Goal: Information Seeking & Learning: Learn about a topic

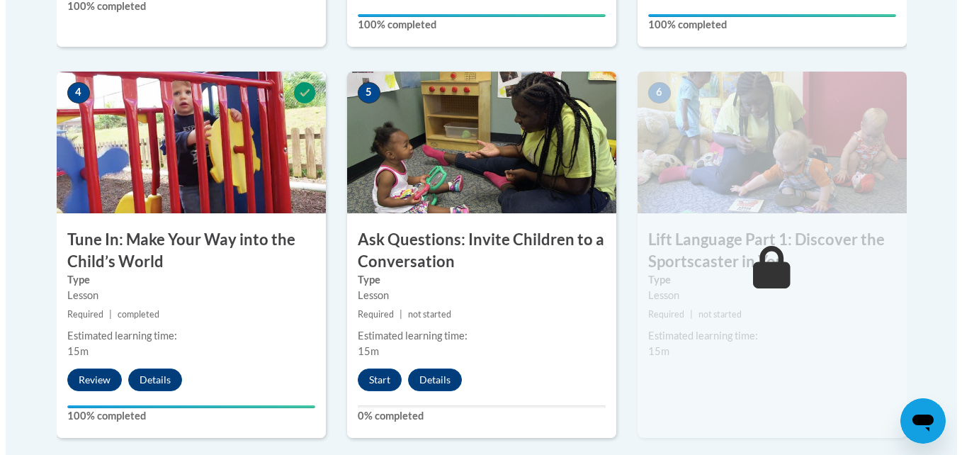
scroll to position [796, 0]
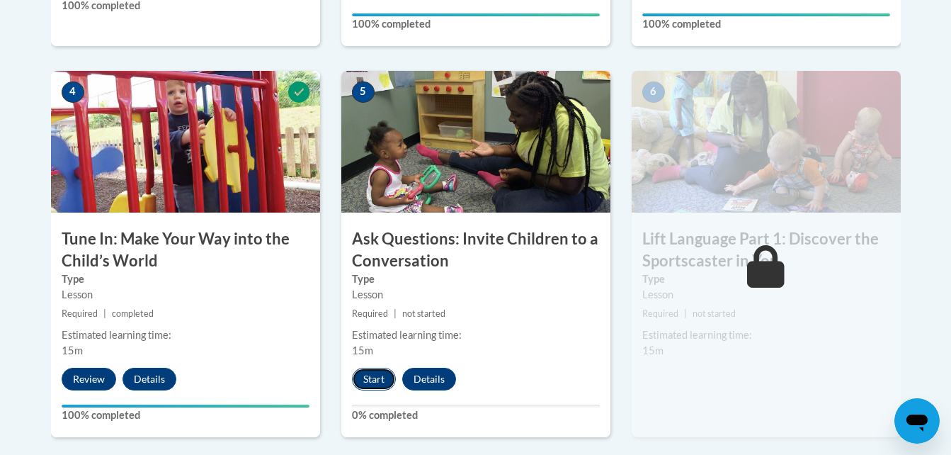
click at [379, 378] on button "Start" at bounding box center [374, 379] width 44 height 23
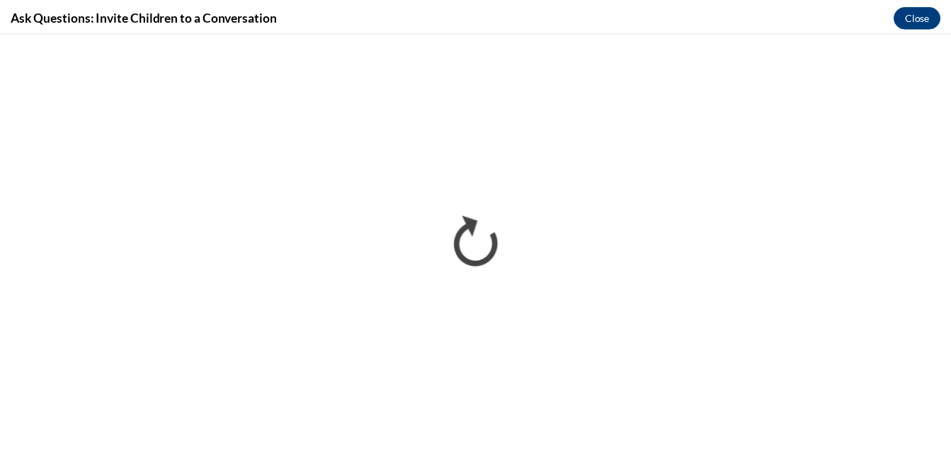
scroll to position [0, 0]
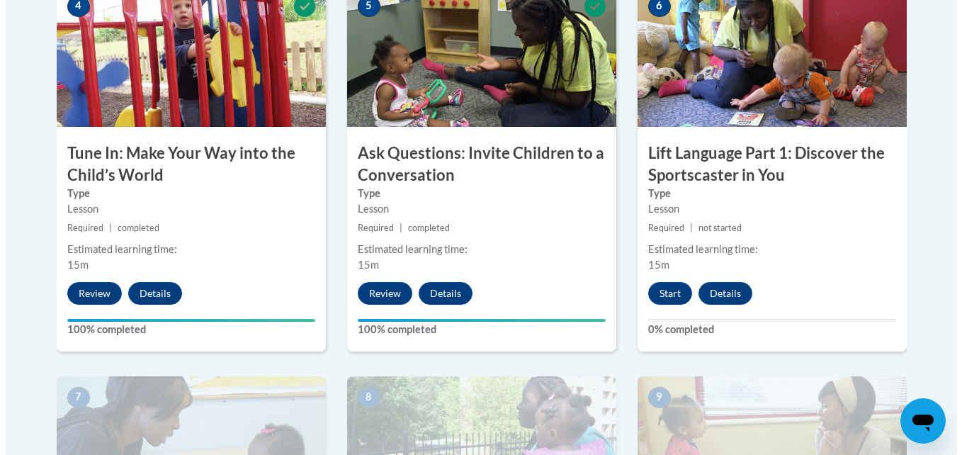
scroll to position [883, 0]
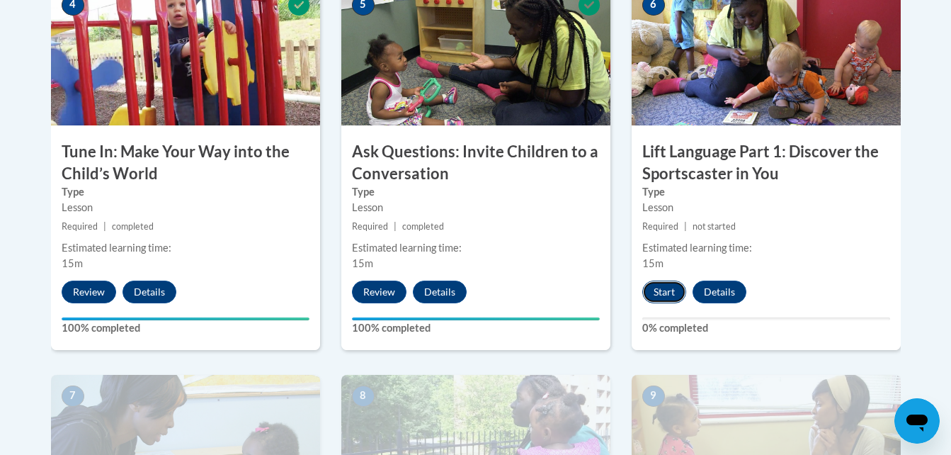
click at [659, 292] on button "Start" at bounding box center [665, 292] width 44 height 23
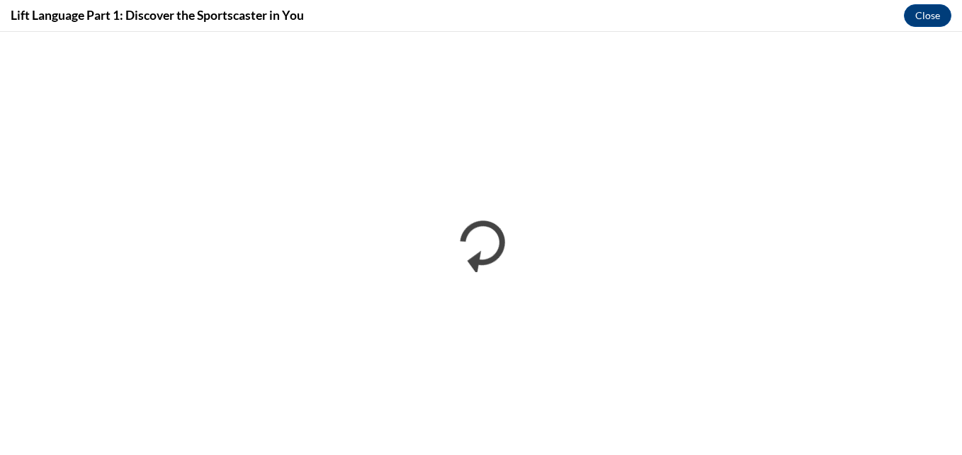
scroll to position [0, 0]
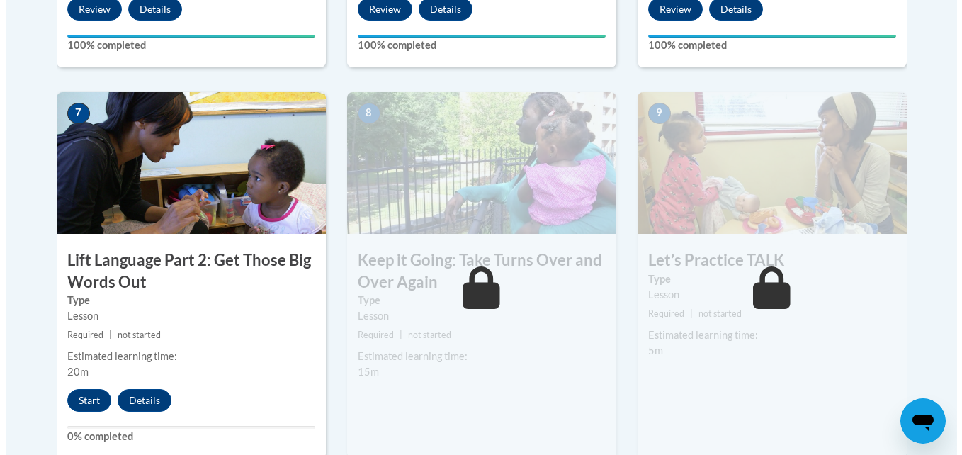
scroll to position [1169, 0]
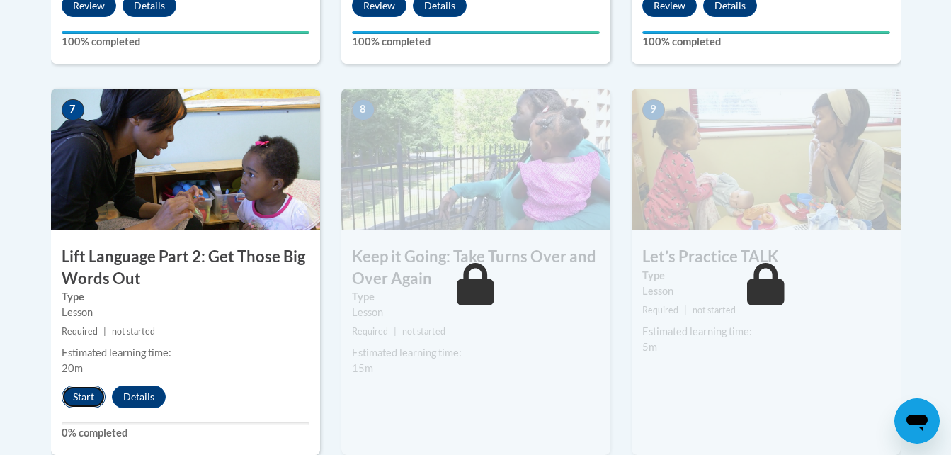
click at [91, 395] on button "Start" at bounding box center [84, 396] width 44 height 23
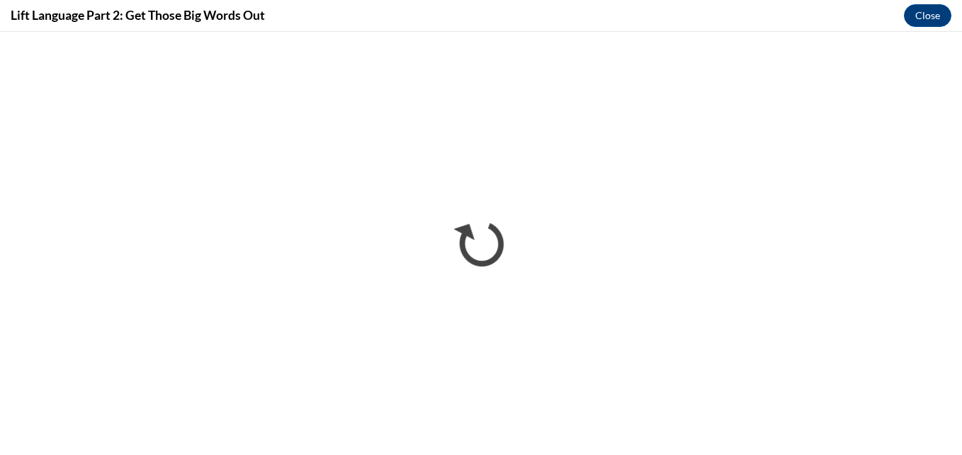
scroll to position [0, 0]
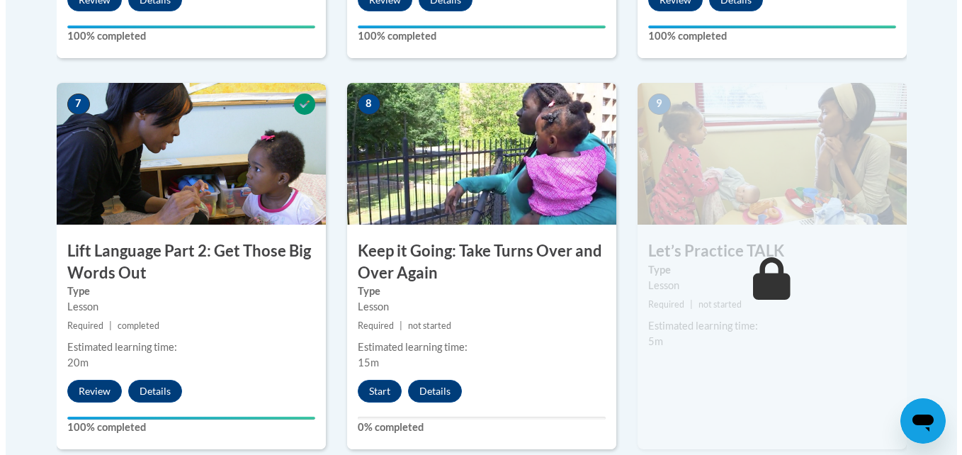
scroll to position [1176, 0]
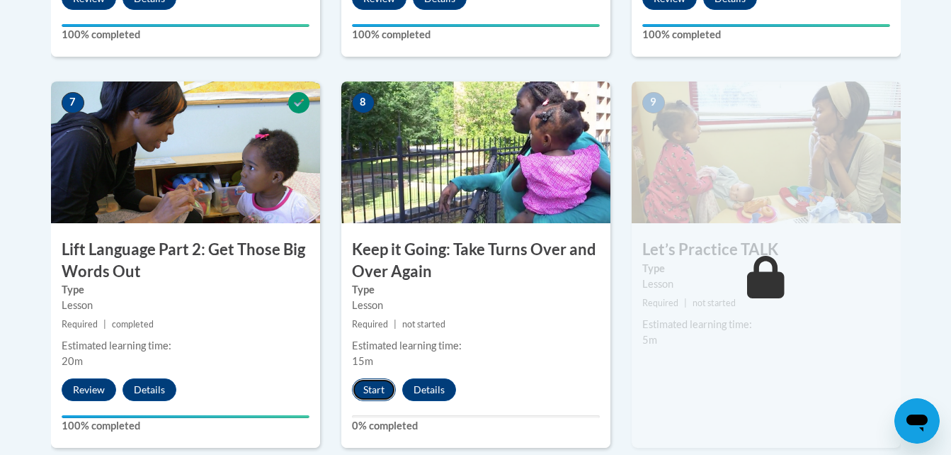
click at [378, 386] on button "Start" at bounding box center [374, 389] width 44 height 23
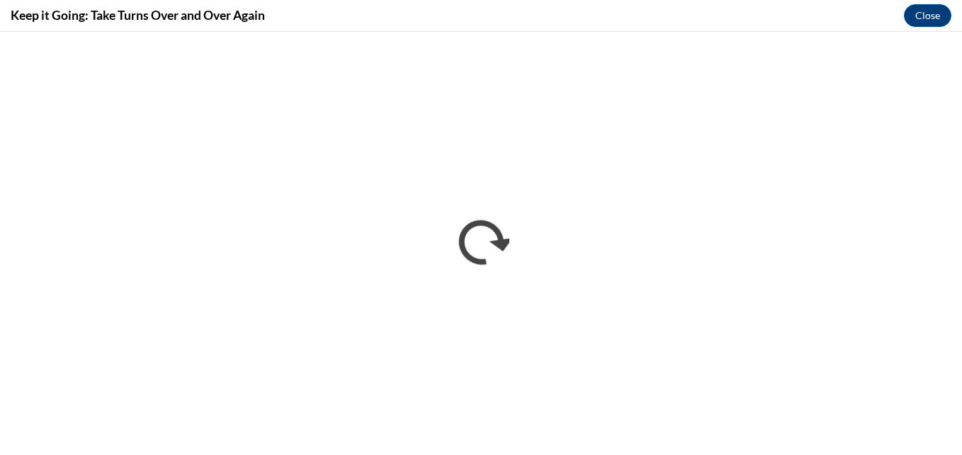
scroll to position [0, 0]
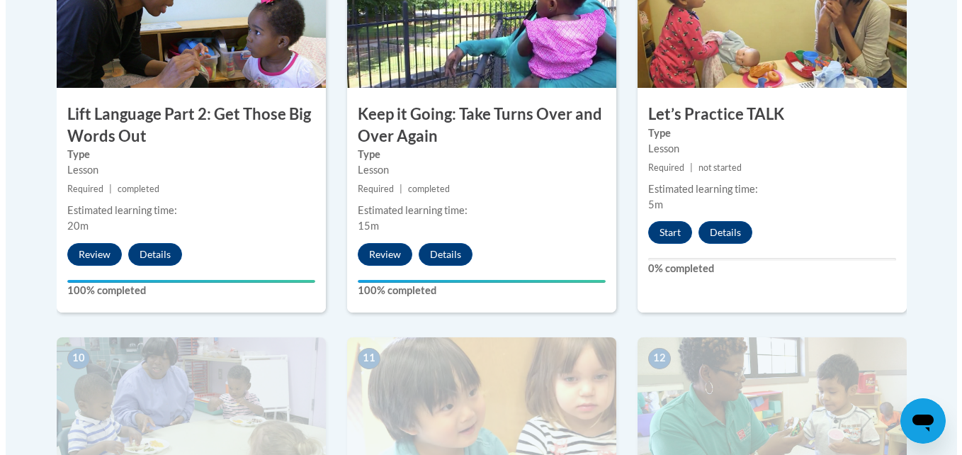
scroll to position [1313, 0]
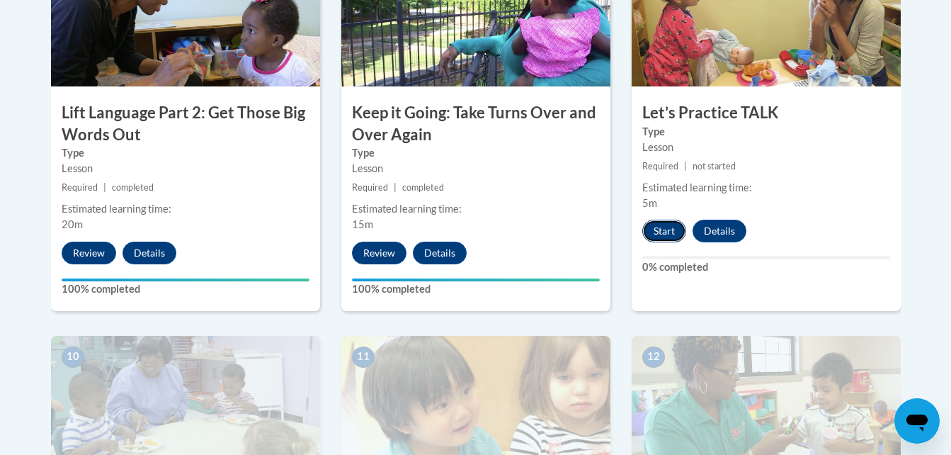
click at [663, 228] on button "Start" at bounding box center [665, 231] width 44 height 23
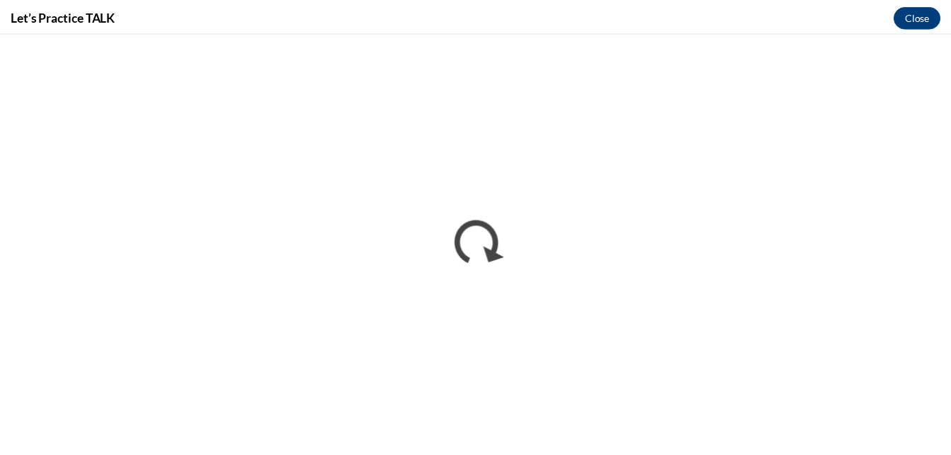
scroll to position [0, 0]
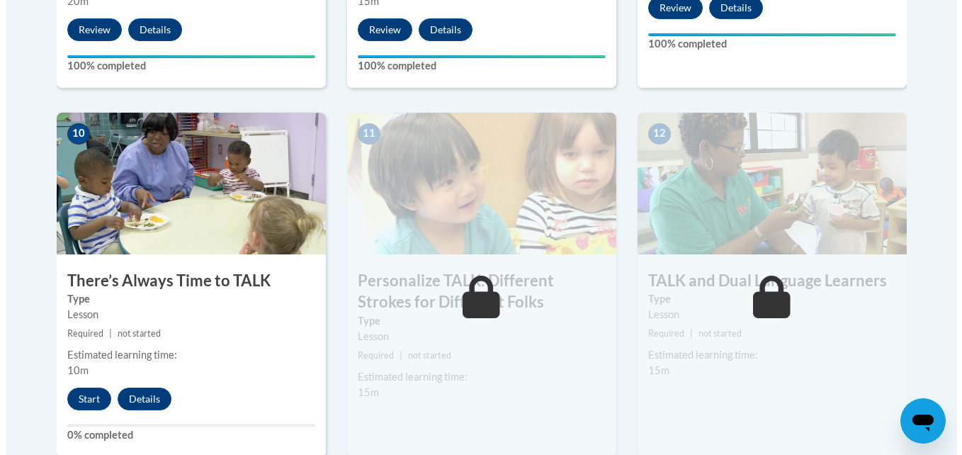
scroll to position [1541, 0]
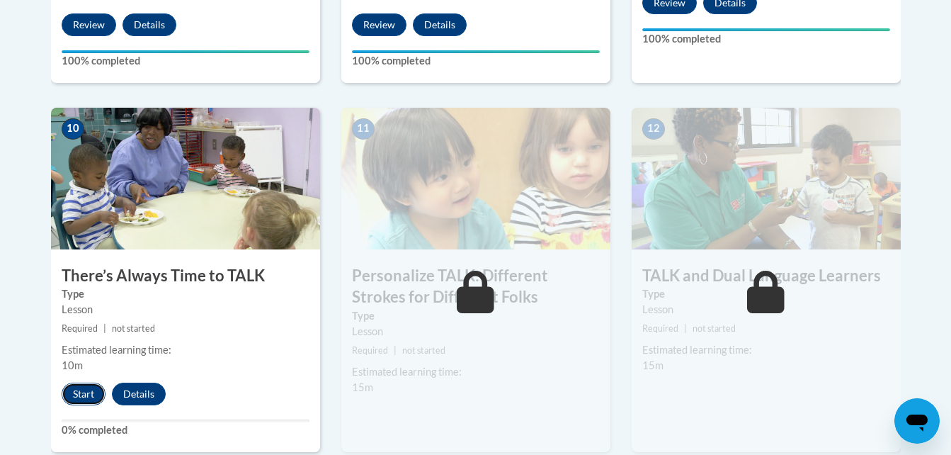
click at [76, 403] on button "Start" at bounding box center [84, 394] width 44 height 23
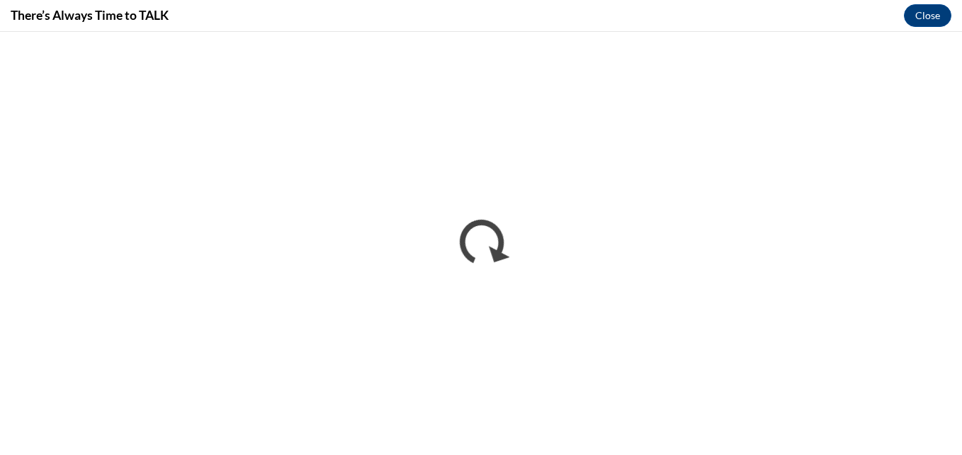
scroll to position [0, 0]
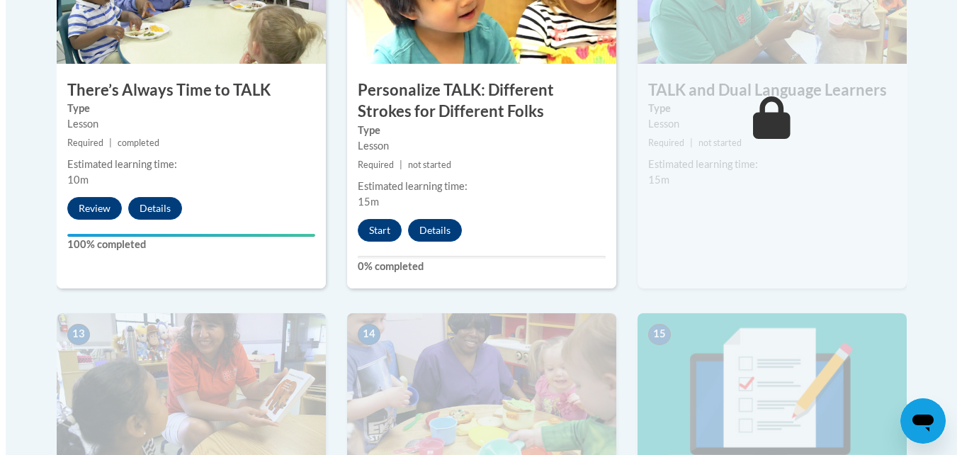
scroll to position [1721, 0]
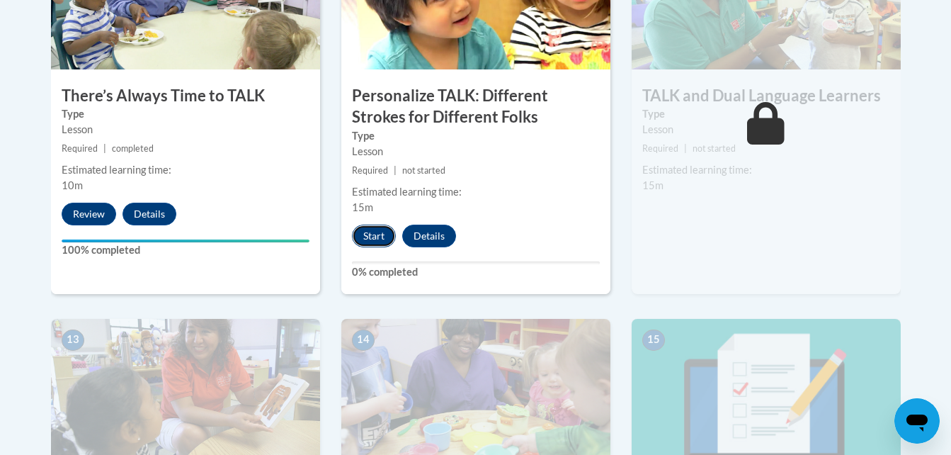
click at [366, 229] on button "Start" at bounding box center [374, 236] width 44 height 23
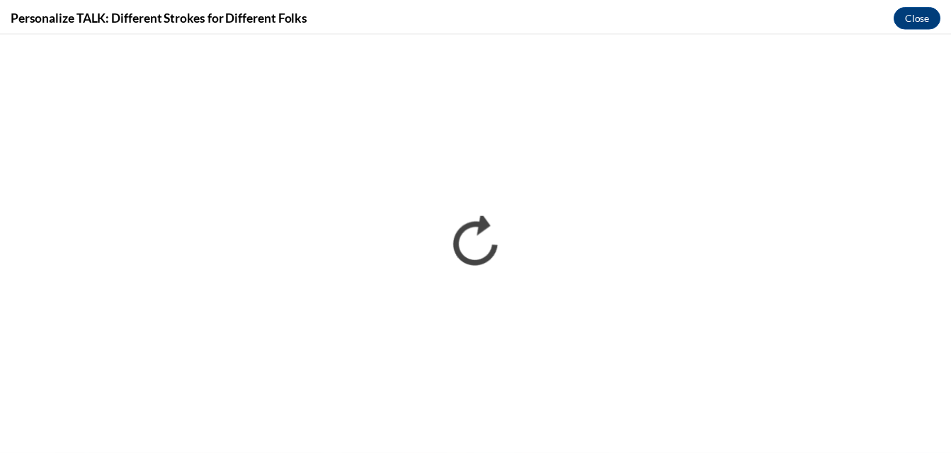
scroll to position [0, 0]
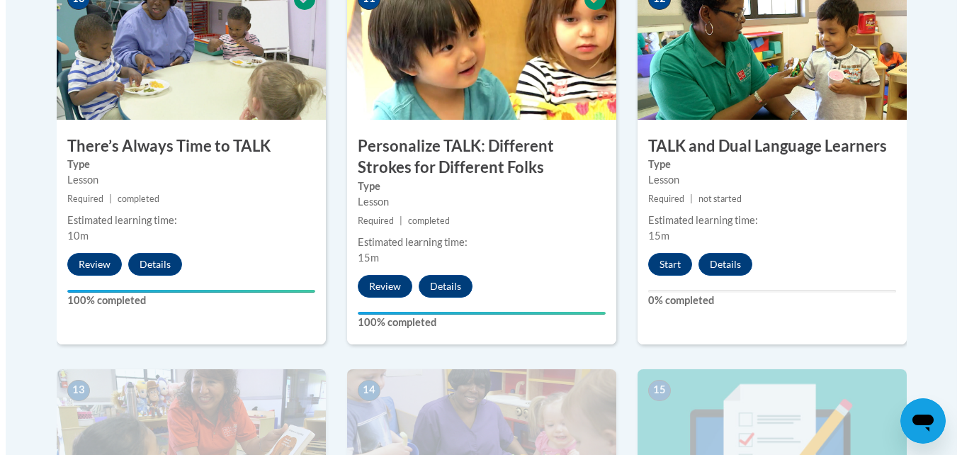
scroll to position [1670, 0]
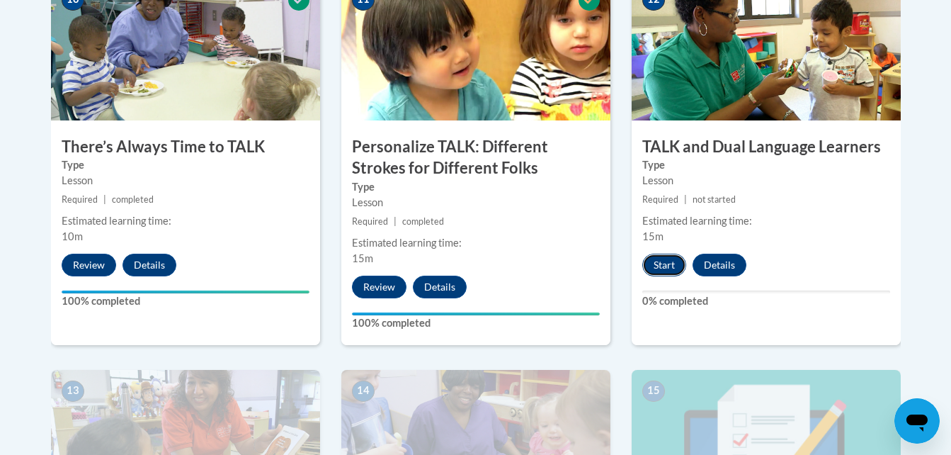
click at [654, 266] on button "Start" at bounding box center [665, 265] width 44 height 23
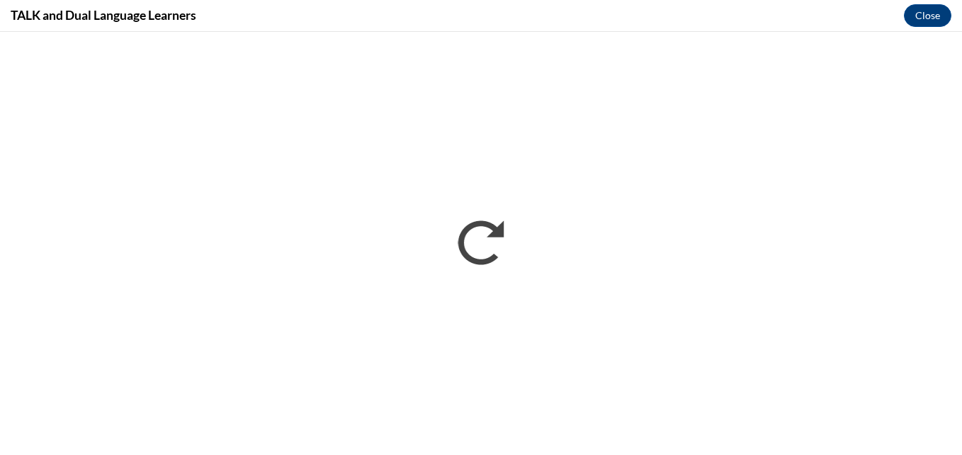
scroll to position [0, 0]
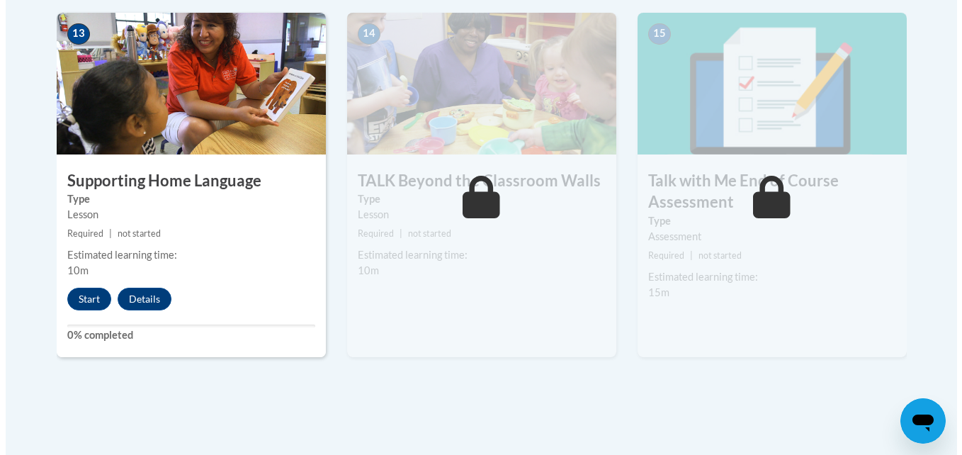
scroll to position [2045, 0]
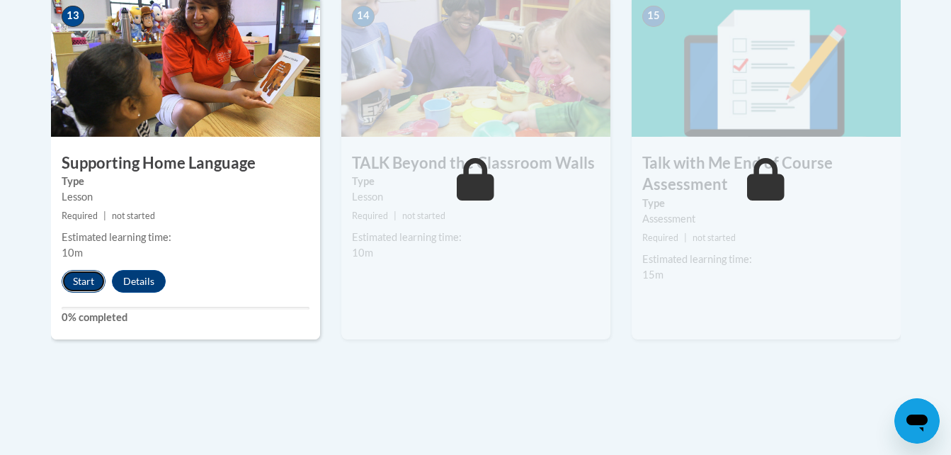
click at [74, 270] on button "Start" at bounding box center [84, 281] width 44 height 23
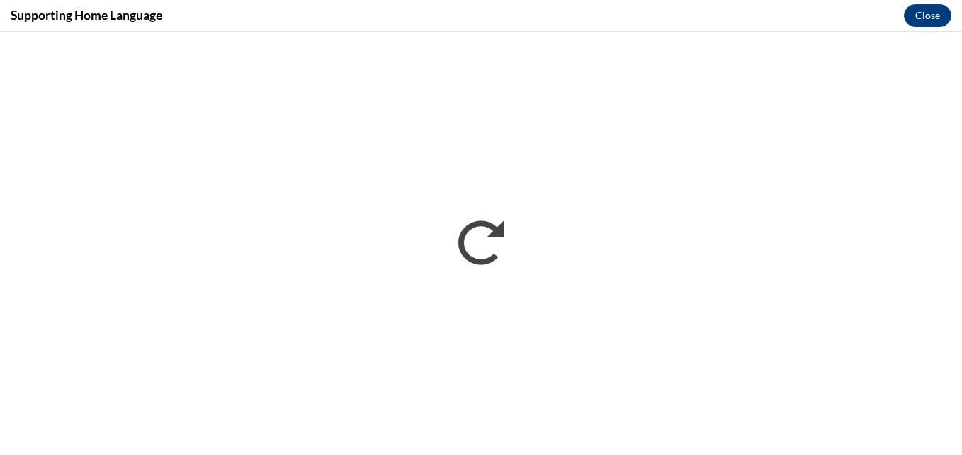
scroll to position [0, 0]
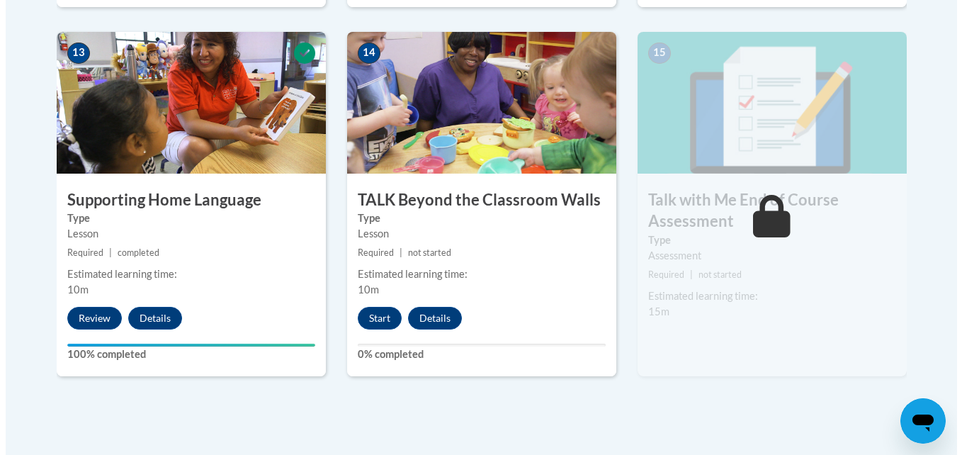
scroll to position [2006, 0]
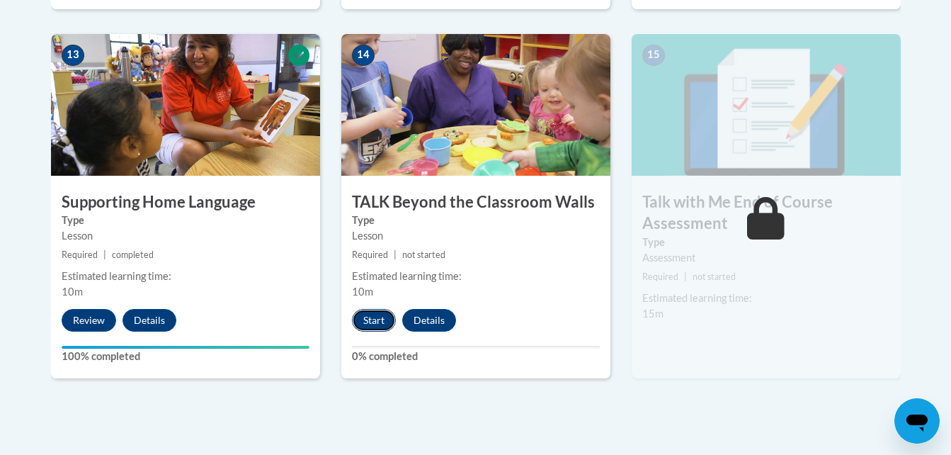
click at [381, 318] on button "Start" at bounding box center [374, 320] width 44 height 23
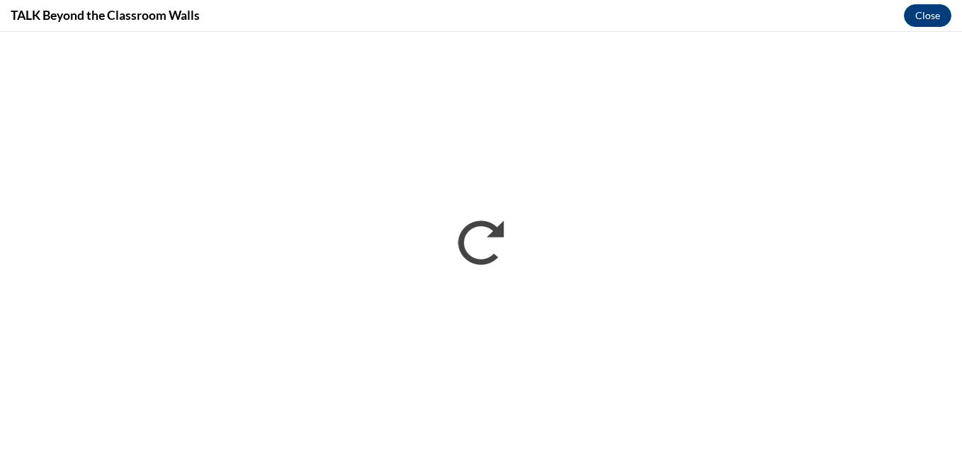
scroll to position [0, 0]
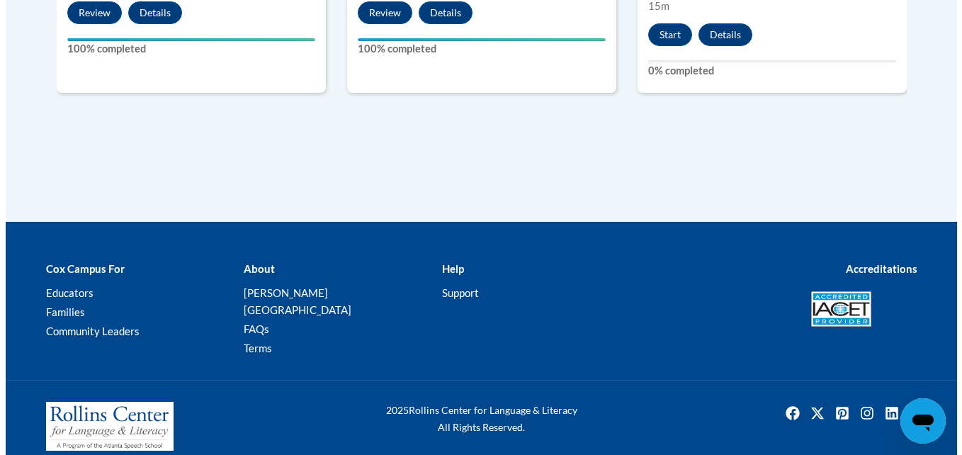
scroll to position [2141, 0]
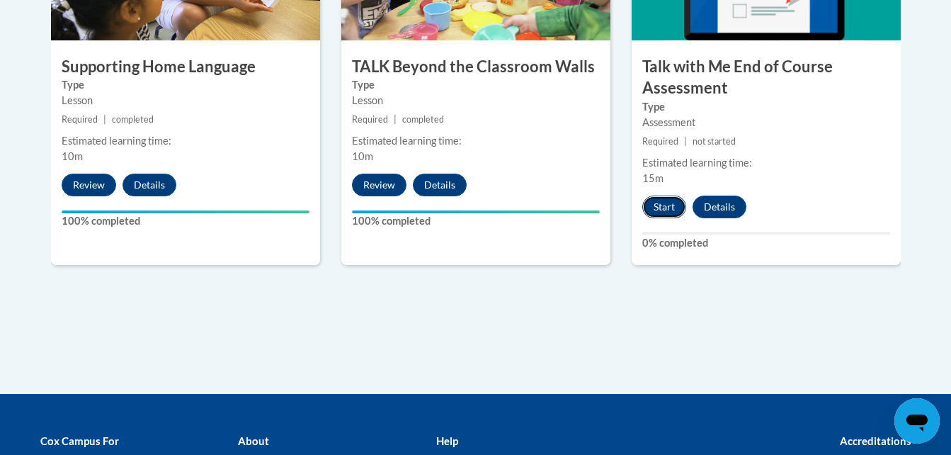
click at [663, 218] on button "Start" at bounding box center [665, 207] width 44 height 23
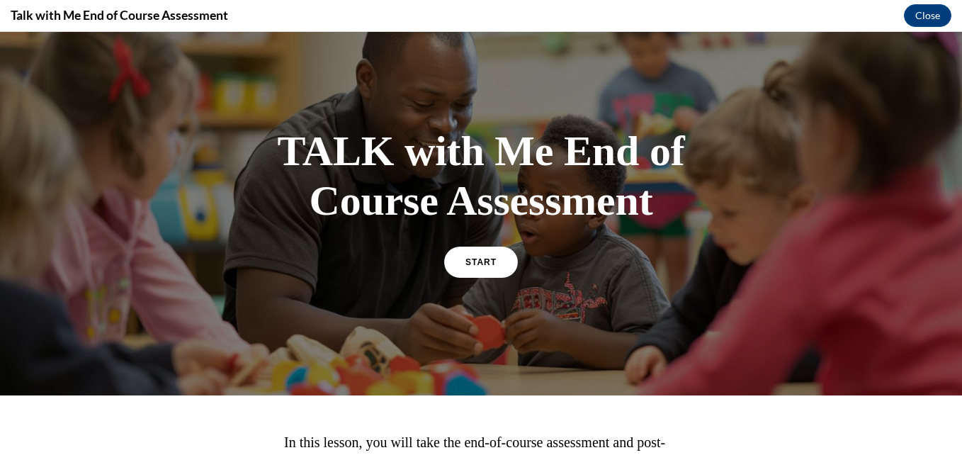
scroll to position [0, 0]
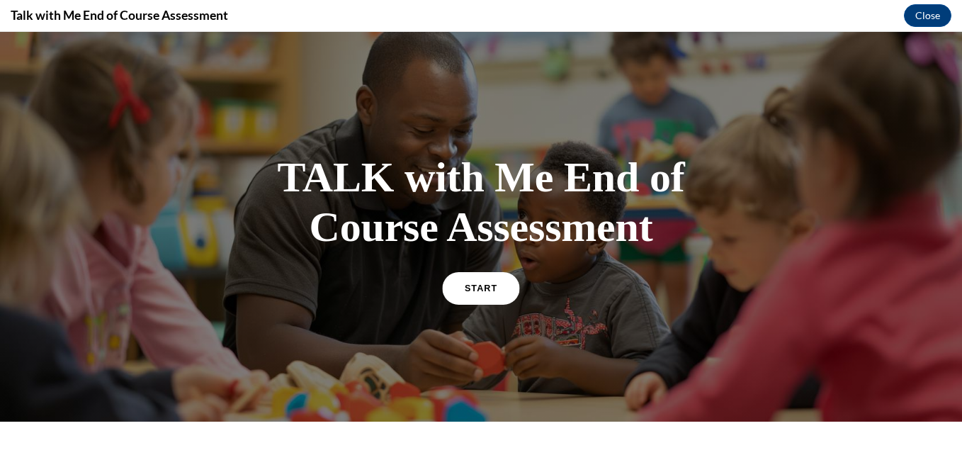
click at [484, 281] on link "START" at bounding box center [480, 287] width 77 height 33
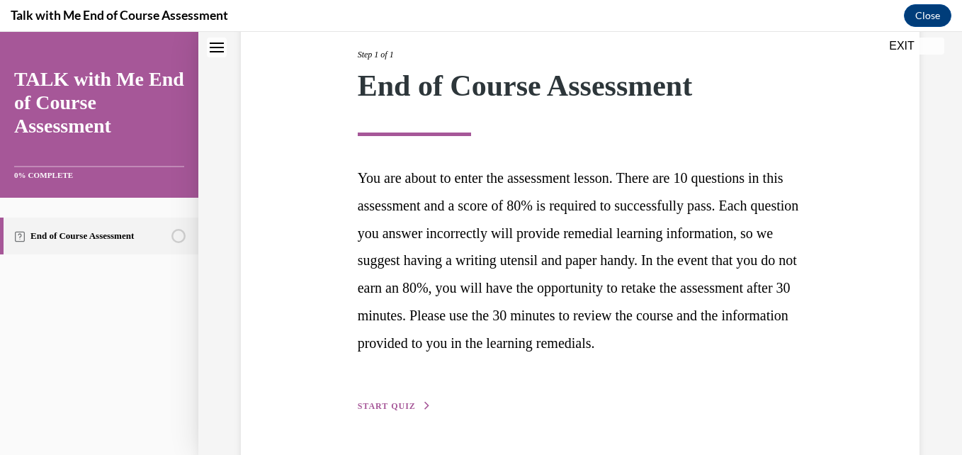
scroll to position [253, 0]
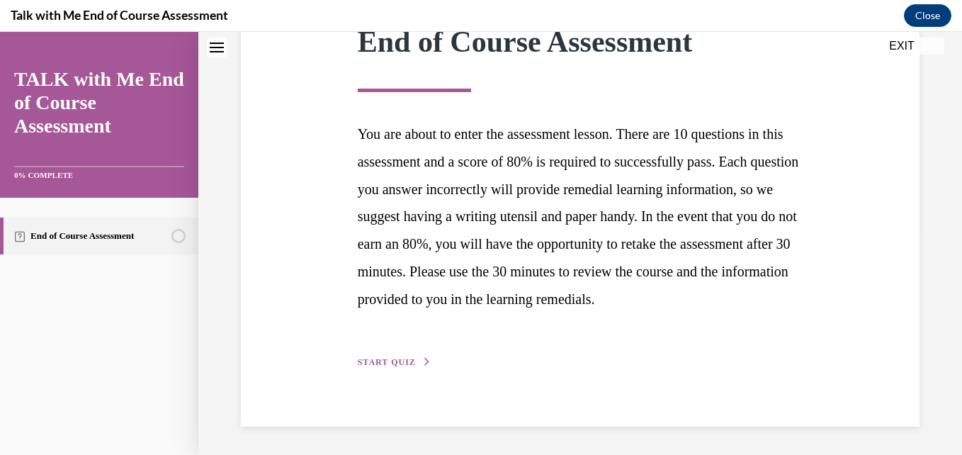
click at [403, 356] on button "START QUIZ" at bounding box center [395, 362] width 74 height 13
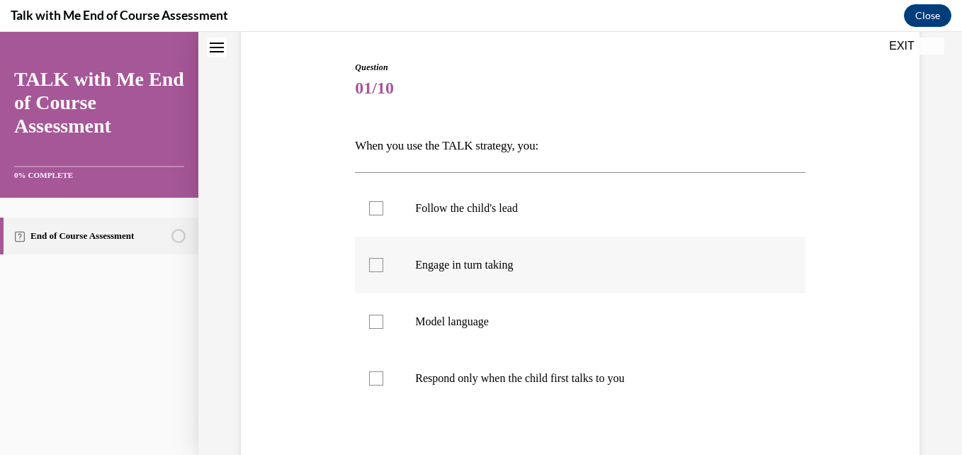
scroll to position [137, 0]
click at [397, 264] on label "Engage in turn taking" at bounding box center [580, 263] width 450 height 57
click at [383, 264] on input "Engage in turn taking" at bounding box center [376, 263] width 14 height 14
checkbox input "true"
click at [391, 307] on label "Model language" at bounding box center [580, 320] width 450 height 57
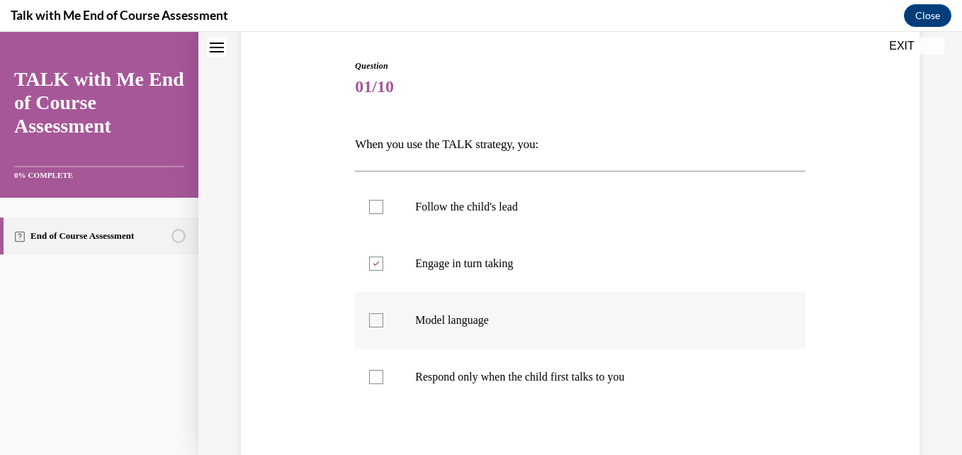
click at [383, 313] on input "Model language" at bounding box center [376, 320] width 14 height 14
checkbox input "true"
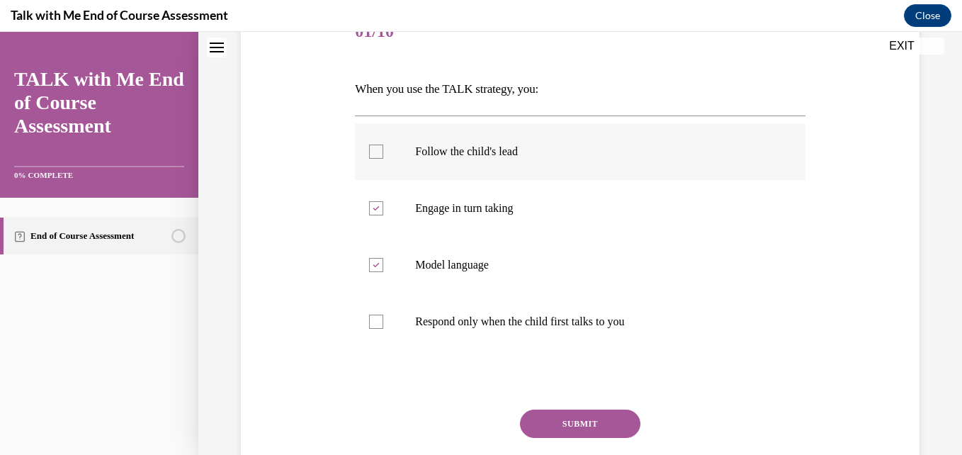
scroll to position [193, 0]
click at [410, 171] on label "Follow the child's lead" at bounding box center [580, 151] width 450 height 57
click at [383, 159] on input "Follow the child's lead" at bounding box center [376, 152] width 14 height 14
checkbox input "true"
click at [563, 433] on button "SUBMIT" at bounding box center [580, 424] width 120 height 28
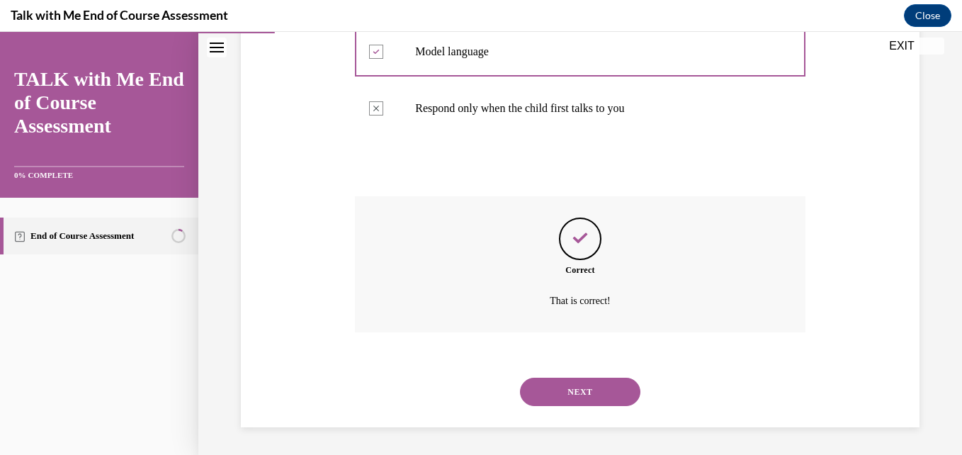
scroll to position [407, 0]
click at [575, 383] on button "NEXT" at bounding box center [580, 391] width 120 height 28
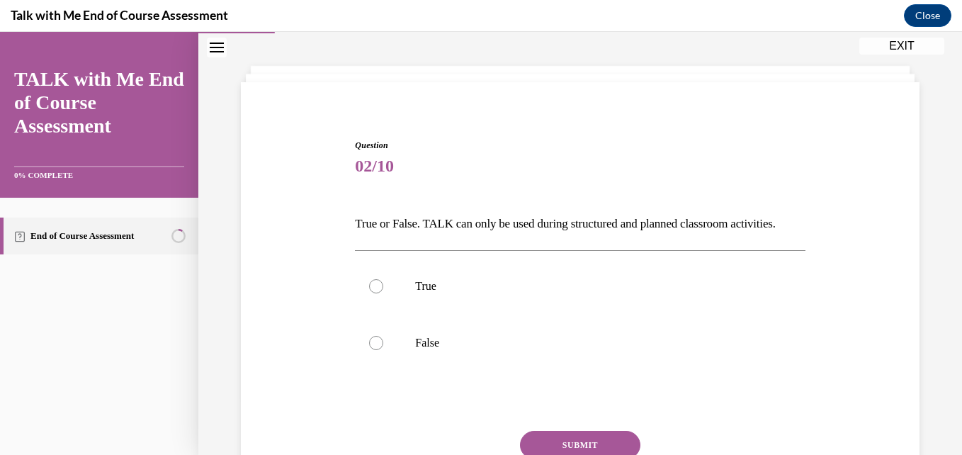
scroll to position [64, 0]
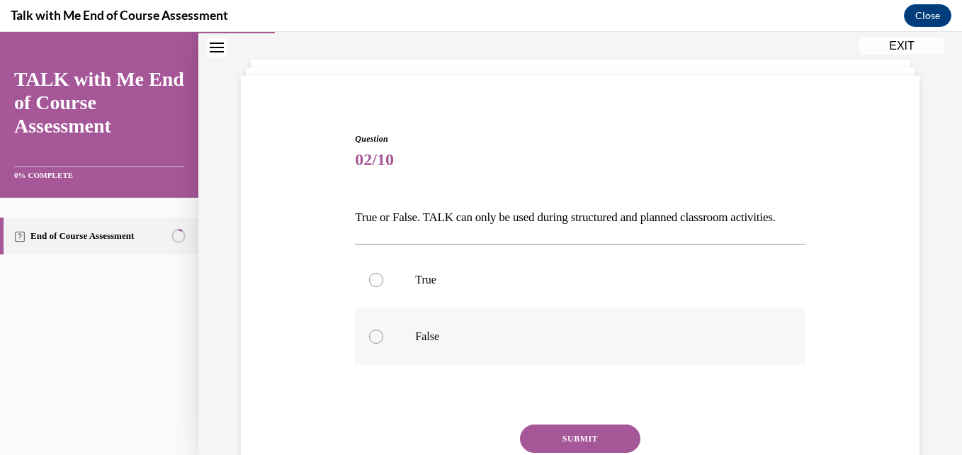
click at [398, 339] on label "False" at bounding box center [580, 336] width 450 height 57
click at [383, 339] on input "False" at bounding box center [376, 336] width 14 height 14
radio input "true"
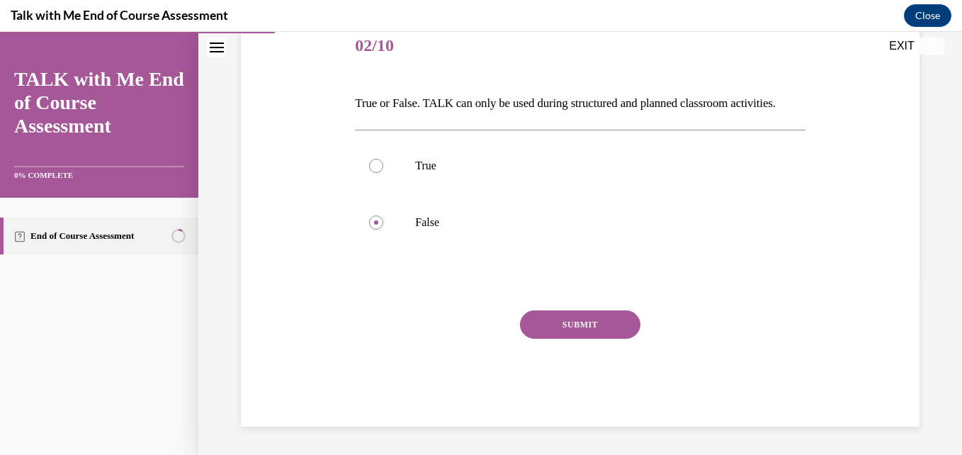
scroll to position [192, 0]
click at [550, 334] on button "SUBMIT" at bounding box center [580, 324] width 120 height 28
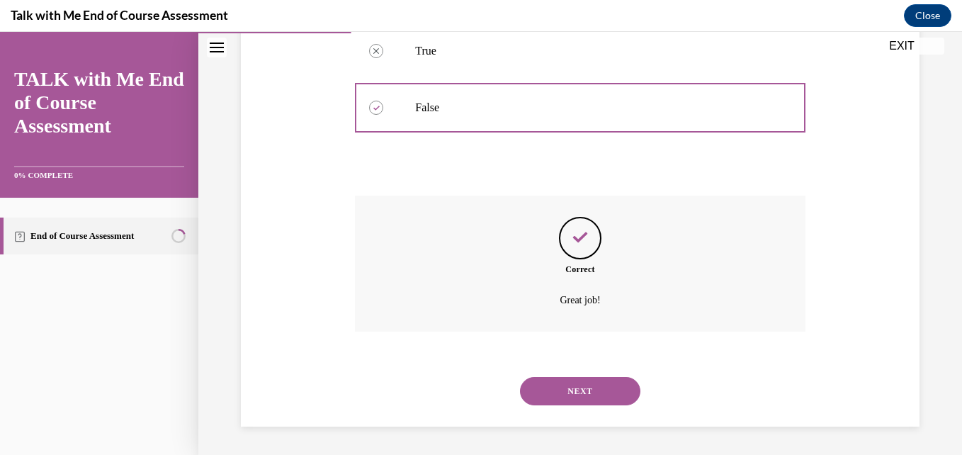
scroll to position [317, 0]
click at [577, 391] on button "NEXT" at bounding box center [580, 391] width 120 height 28
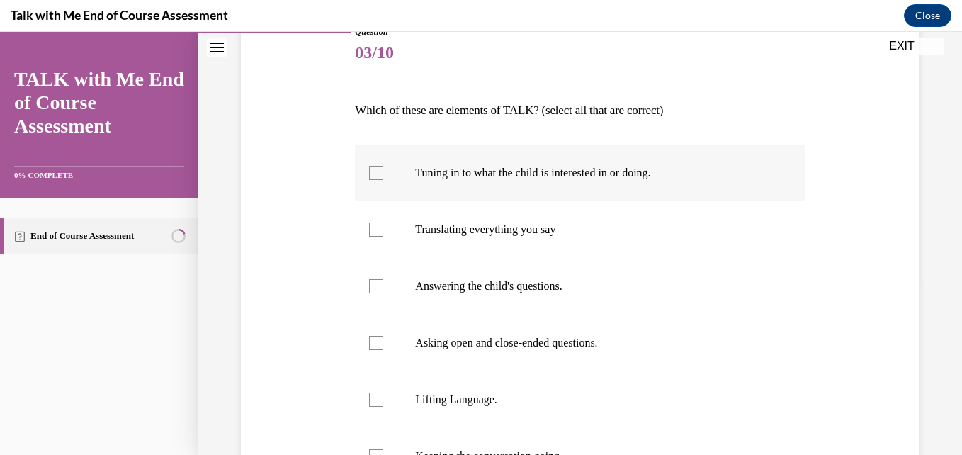
scroll to position [172, 0]
click at [432, 185] on label "Tuning in to what the child is interested in or doing." at bounding box center [580, 172] width 450 height 57
click at [383, 179] on input "Tuning in to what the child is interested in or doing." at bounding box center [376, 172] width 14 height 14
checkbox input "true"
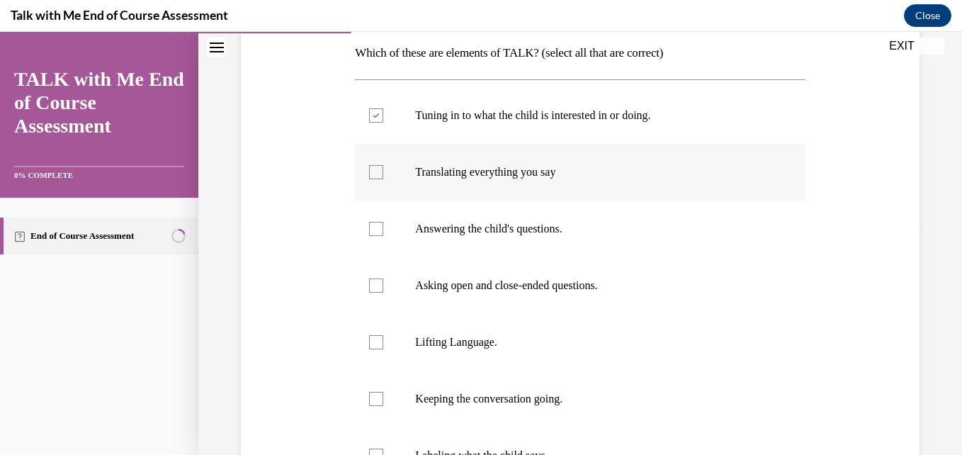
scroll to position [242, 0]
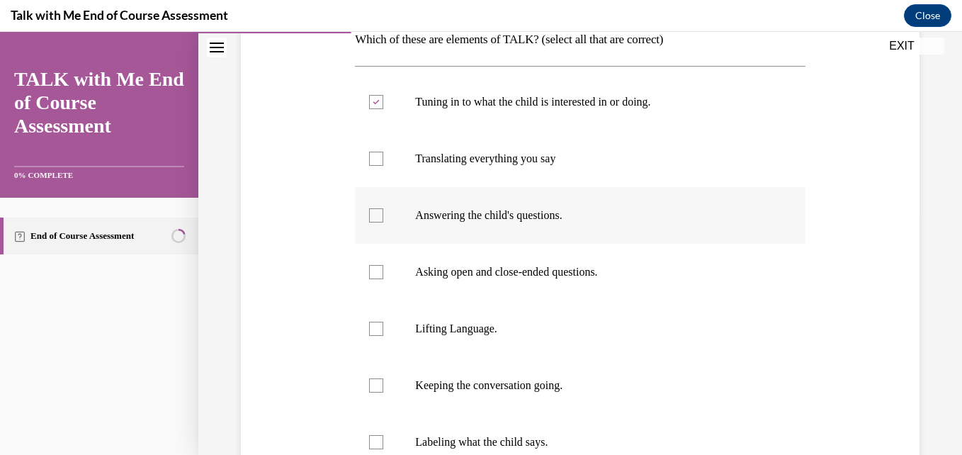
click at [417, 210] on p "Answering the child's questions." at bounding box center [592, 215] width 354 height 14
click at [383, 210] on input "Answering the child's questions." at bounding box center [376, 215] width 14 height 14
checkbox input "true"
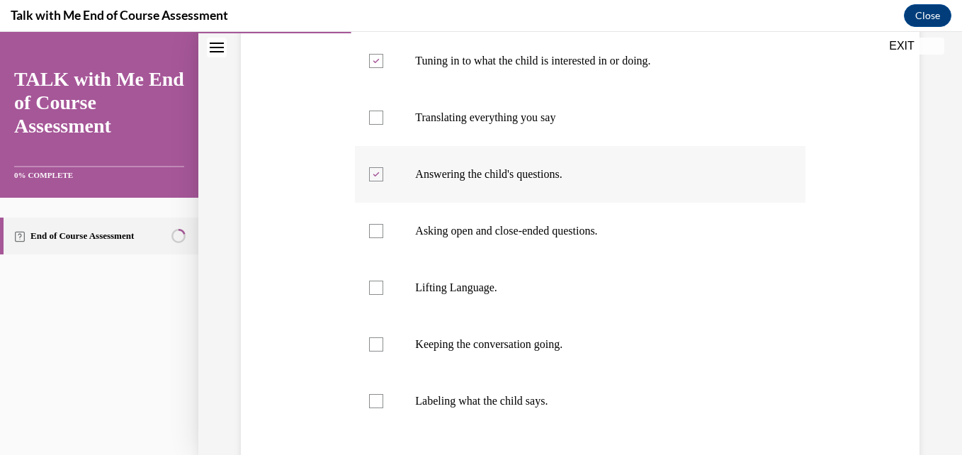
scroll to position [283, 0]
click at [417, 210] on label "Asking open and close-ended questions." at bounding box center [580, 231] width 450 height 57
click at [383, 225] on input "Asking open and close-ended questions." at bounding box center [376, 232] width 14 height 14
click at [417, 215] on label "Asking open and close-ended questions." at bounding box center [580, 231] width 450 height 57
click at [383, 225] on input "Asking open and close-ended questions." at bounding box center [376, 232] width 14 height 14
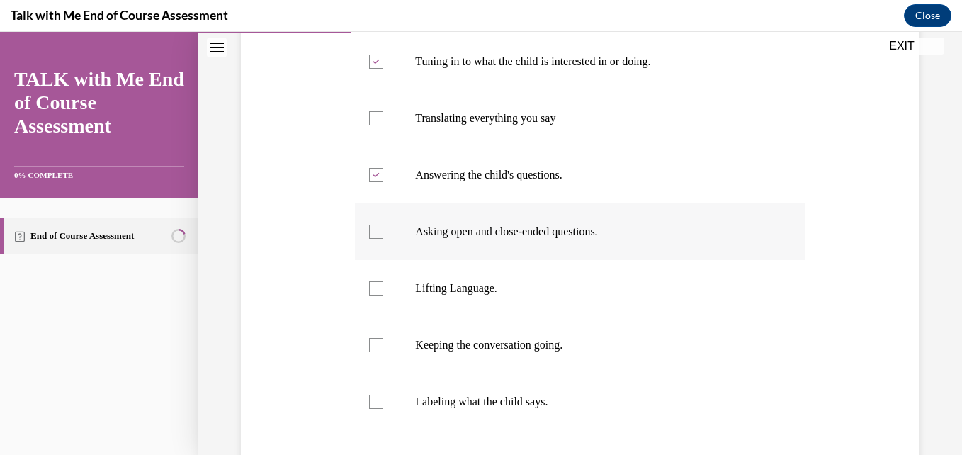
click at [419, 234] on p "Asking open and close-ended questions." at bounding box center [592, 232] width 354 height 14
click at [383, 234] on input "Asking open and close-ended questions." at bounding box center [376, 232] width 14 height 14
checkbox input "true"
click at [417, 290] on p "Lifting Language." at bounding box center [592, 288] width 354 height 14
click at [383, 290] on input "Lifting Language." at bounding box center [376, 288] width 14 height 14
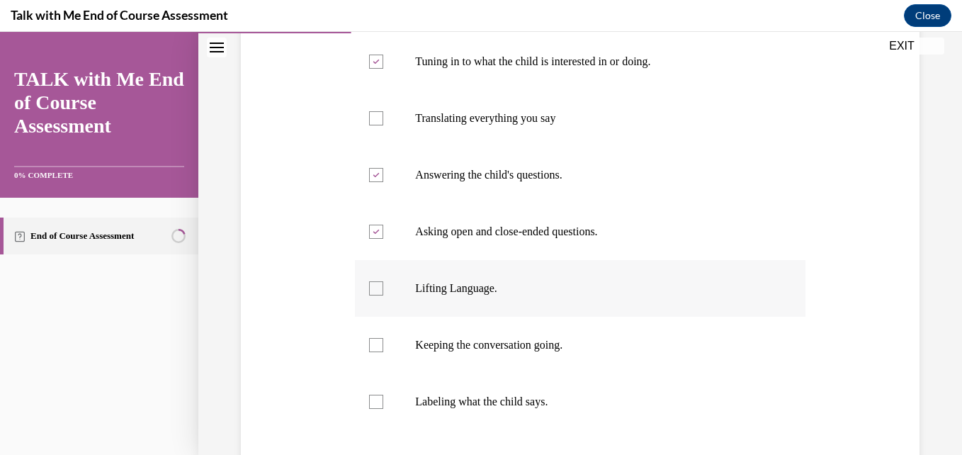
checkbox input "true"
click at [434, 353] on label "Keeping the conversation going." at bounding box center [580, 345] width 450 height 57
click at [383, 352] on input "Keeping the conversation going." at bounding box center [376, 345] width 14 height 14
checkbox input "true"
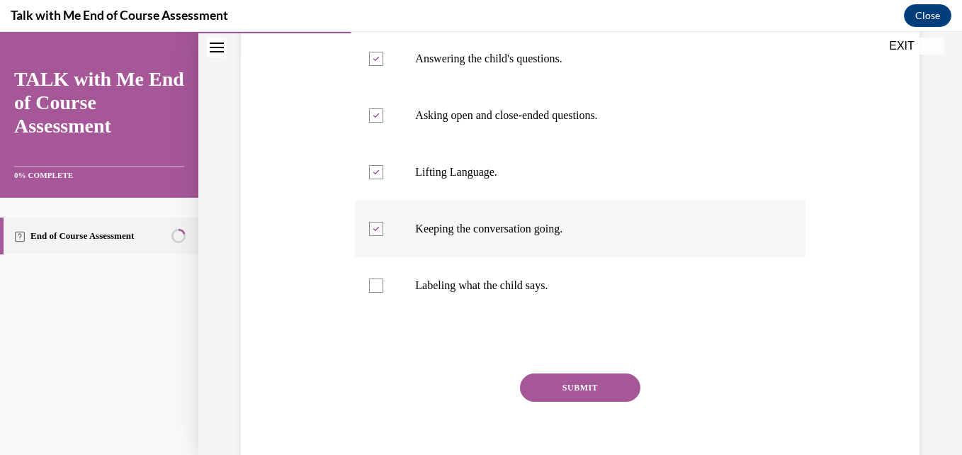
scroll to position [402, 0]
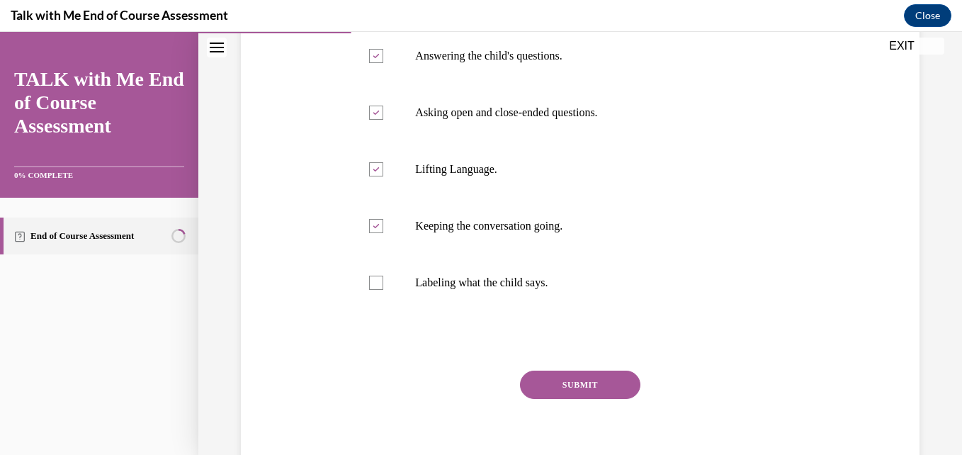
click at [571, 376] on button "SUBMIT" at bounding box center [580, 385] width 120 height 28
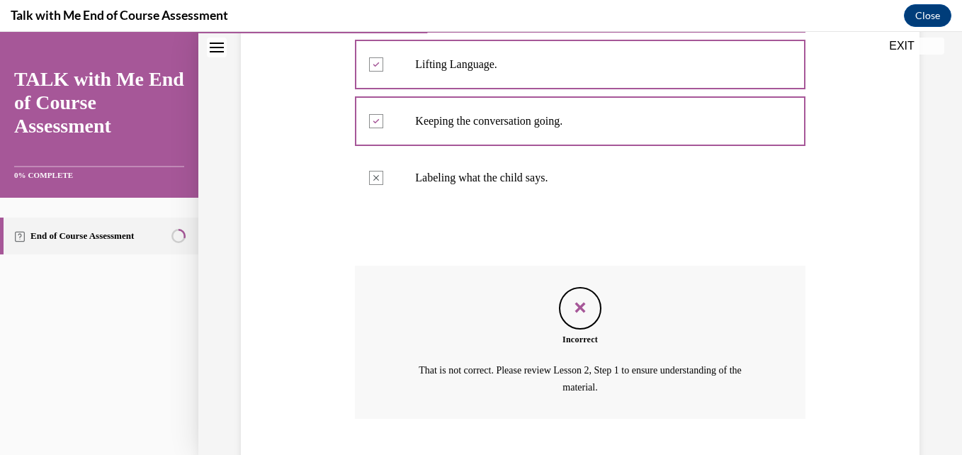
scroll to position [594, 0]
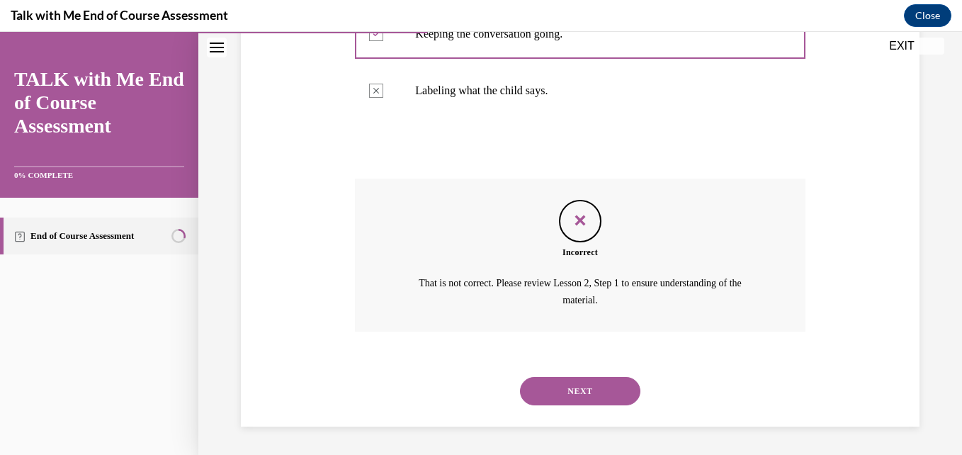
click at [570, 385] on button "NEXT" at bounding box center [580, 391] width 120 height 28
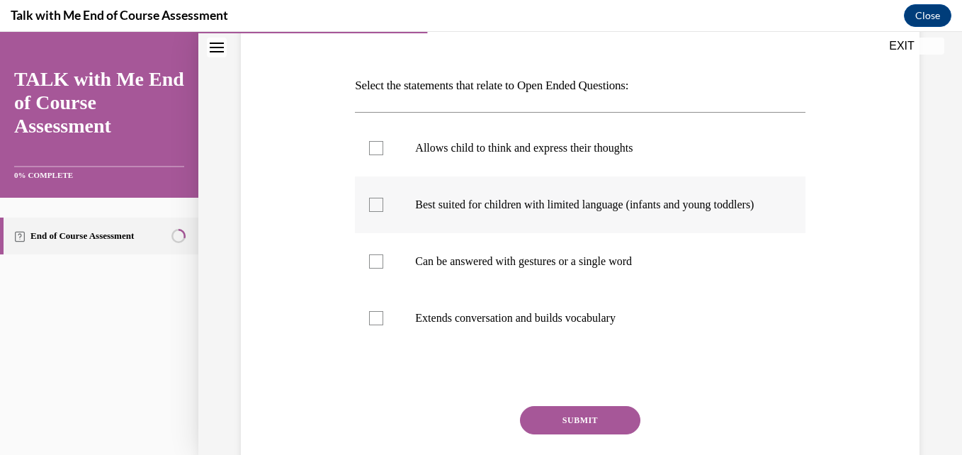
scroll to position [196, 0]
click at [433, 153] on p "Allows child to think and express their thoughts" at bounding box center [592, 148] width 354 height 14
click at [383, 153] on input "Allows child to think and express their thoughts" at bounding box center [376, 148] width 14 height 14
checkbox input "true"
click at [410, 326] on label "Extends conversation and builds vocabulary" at bounding box center [580, 318] width 450 height 57
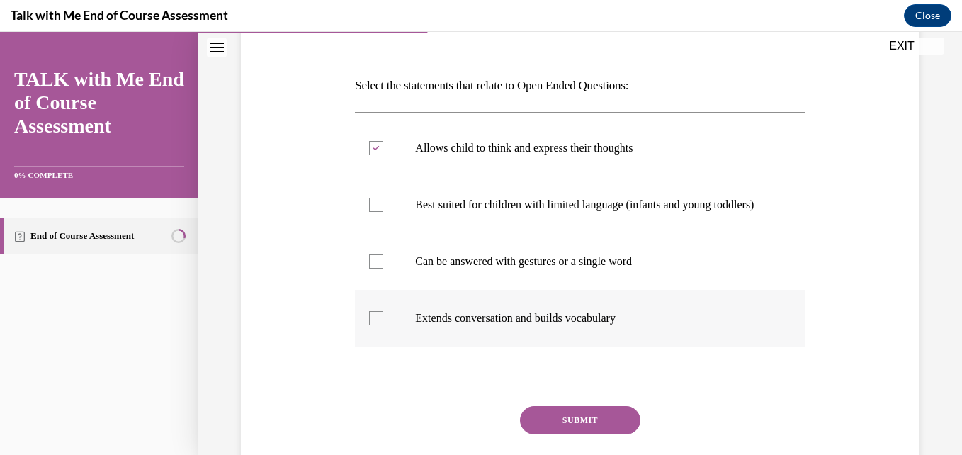
click at [383, 325] on input "Extends conversation and builds vocabulary" at bounding box center [376, 318] width 14 height 14
checkbox input "true"
click at [536, 430] on button "SUBMIT" at bounding box center [580, 420] width 120 height 28
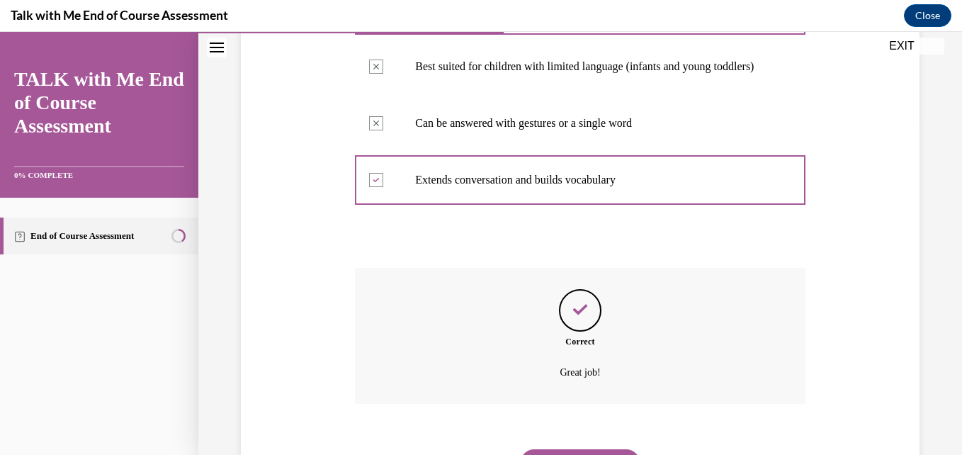
scroll to position [421, 0]
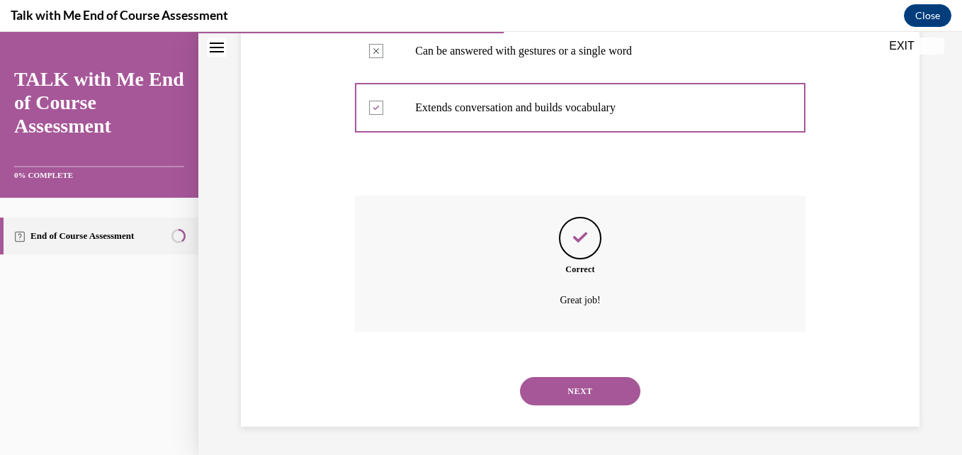
click at [539, 385] on button "NEXT" at bounding box center [580, 391] width 120 height 28
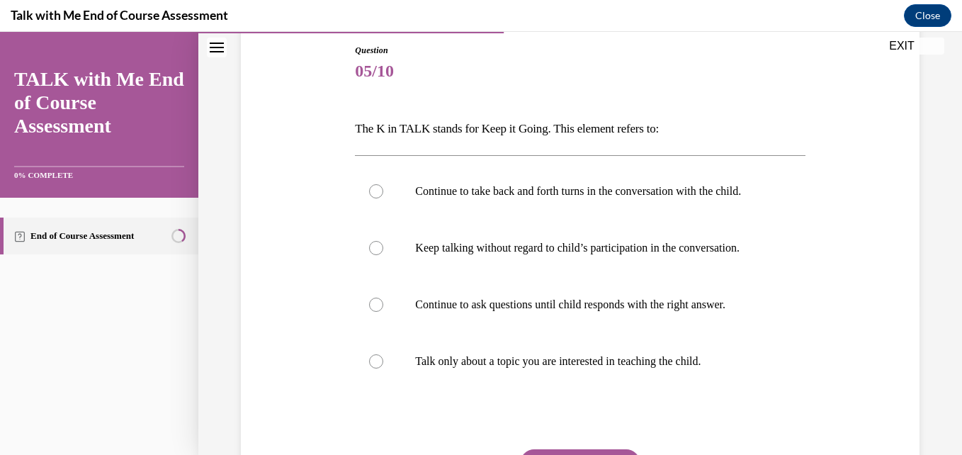
scroll to position [160, 0]
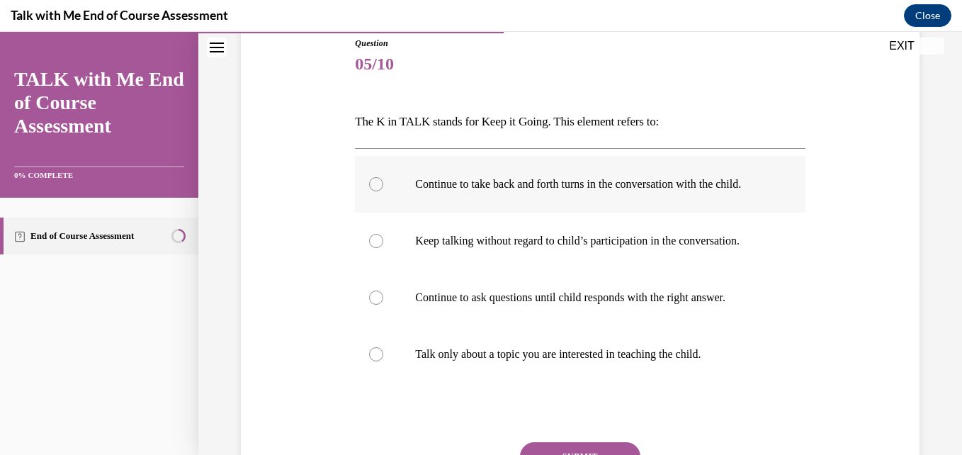
click at [431, 191] on p "Continue to take back and forth turns in the conversation with the child." at bounding box center [592, 184] width 354 height 14
click at [383, 191] on input "Continue to take back and forth turns in the conversation with the child." at bounding box center [376, 184] width 14 height 14
radio input "true"
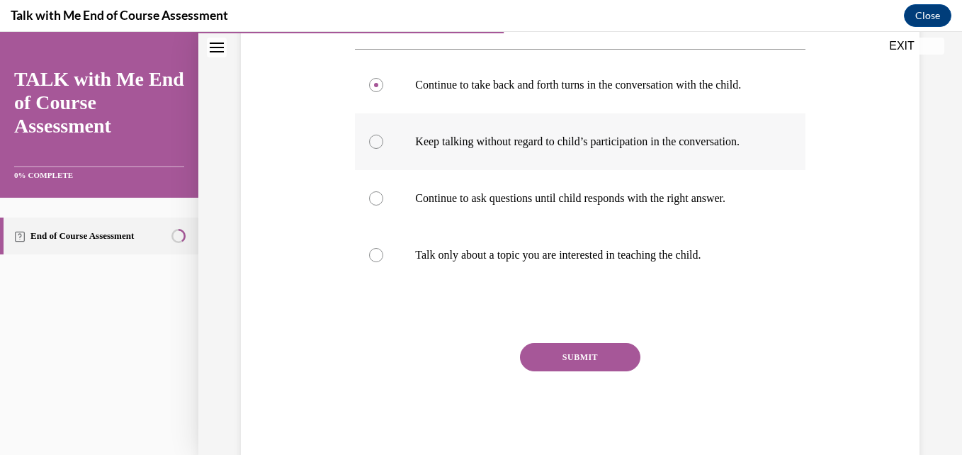
scroll to position [259, 0]
click at [566, 371] on button "SUBMIT" at bounding box center [580, 357] width 120 height 28
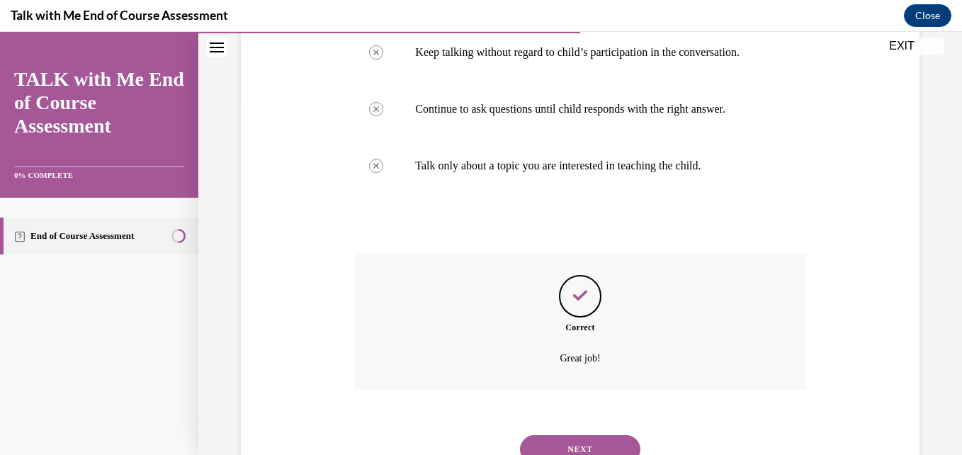
scroll to position [435, 0]
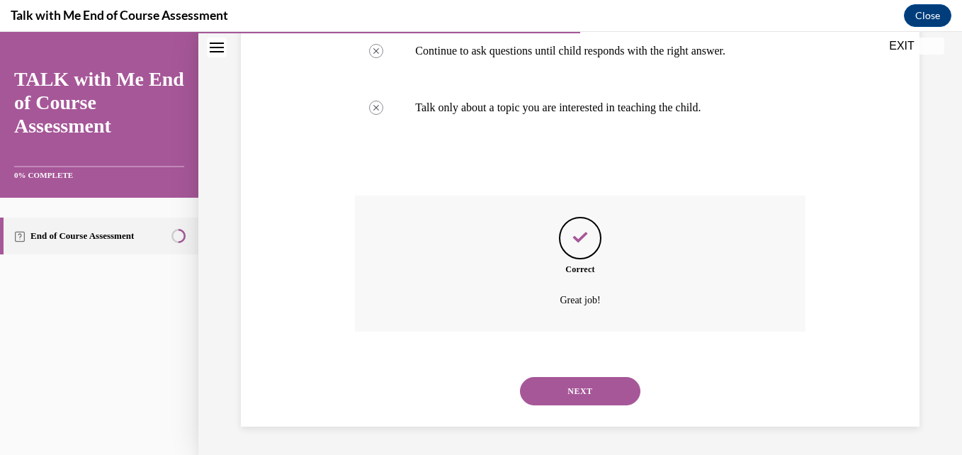
click at [557, 385] on button "NEXT" at bounding box center [580, 391] width 120 height 28
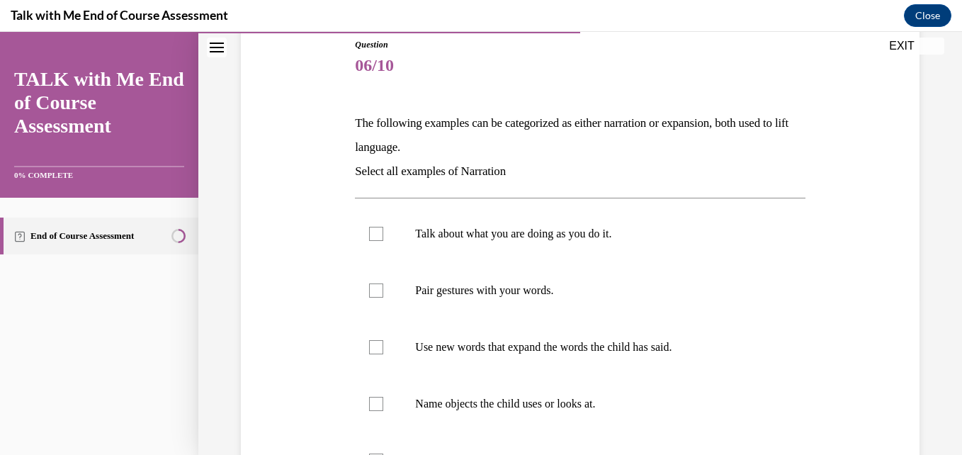
scroll to position [159, 0]
click at [412, 232] on label "Talk about what you are doing as you do it." at bounding box center [580, 233] width 450 height 57
click at [383, 232] on input "Talk about what you are doing as you do it." at bounding box center [376, 233] width 14 height 14
checkbox input "true"
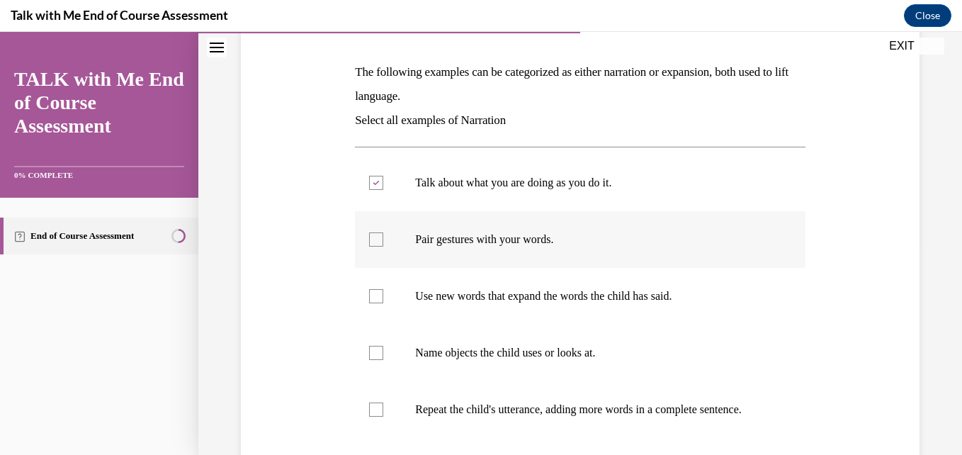
scroll to position [229, 0]
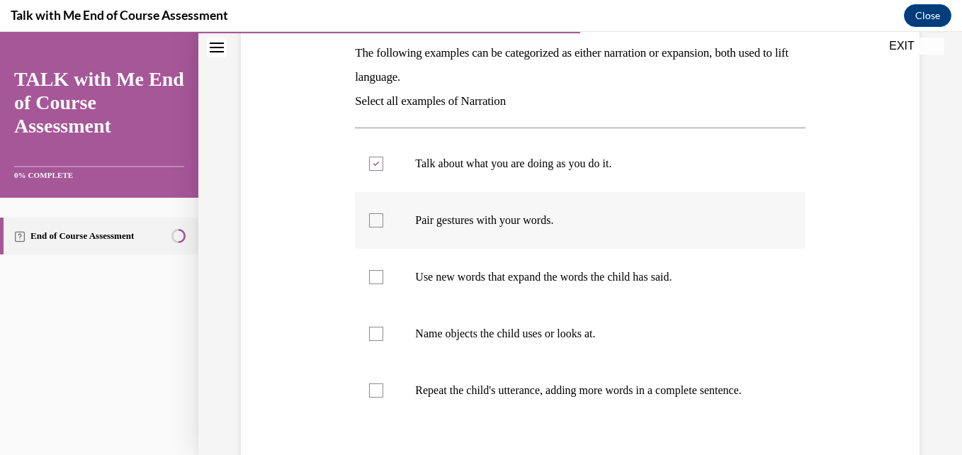
click at [441, 237] on label "Pair gestures with your words." at bounding box center [580, 220] width 450 height 57
click at [383, 227] on input "Pair gestures with your words." at bounding box center [376, 220] width 14 height 14
checkbox input "true"
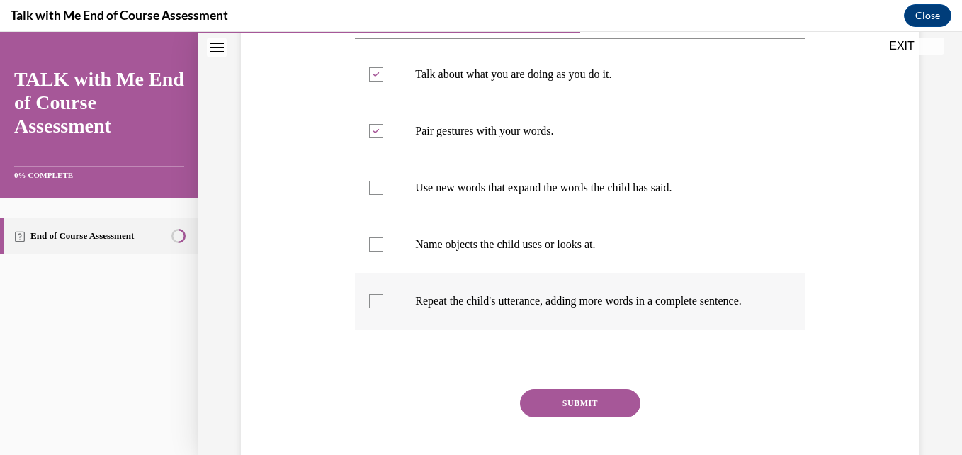
scroll to position [317, 0]
click at [495, 309] on p "Repeat the child's utterance, adding more words in a complete sentence." at bounding box center [592, 302] width 354 height 14
click at [383, 309] on input "Repeat the child's utterance, adding more words in a complete sentence." at bounding box center [376, 302] width 14 height 14
checkbox input "true"
click at [555, 412] on button "SUBMIT" at bounding box center [580, 404] width 120 height 28
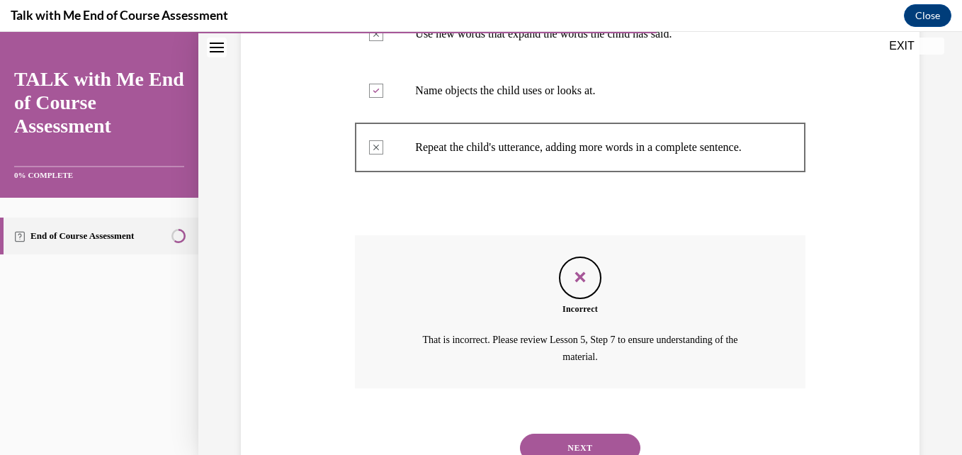
scroll to position [543, 0]
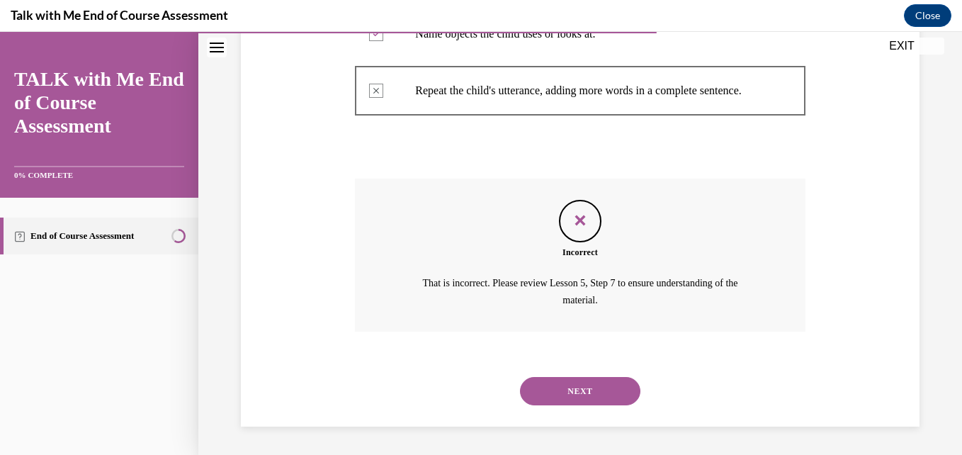
click at [560, 393] on button "NEXT" at bounding box center [580, 391] width 120 height 28
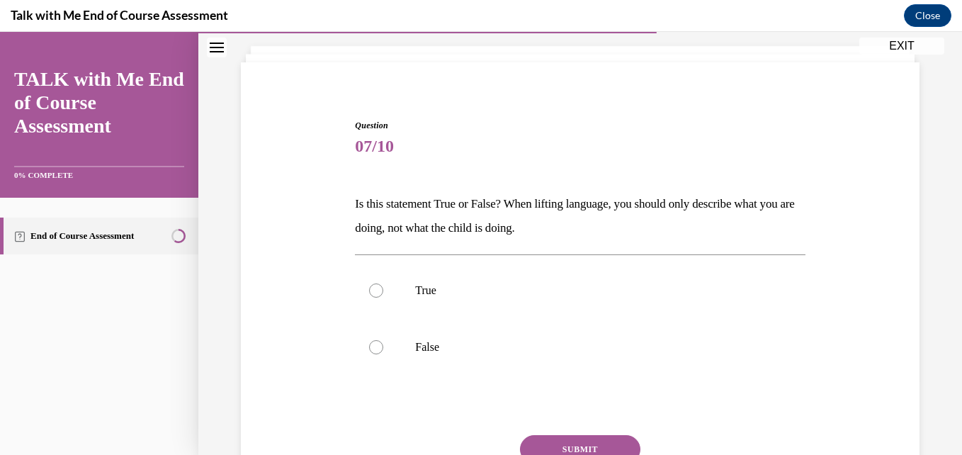
scroll to position [77, 0]
click at [378, 349] on div at bounding box center [376, 348] width 14 height 14
click at [378, 349] on input "False" at bounding box center [376, 348] width 14 height 14
radio input "true"
click at [558, 441] on button "SUBMIT" at bounding box center [580, 450] width 120 height 28
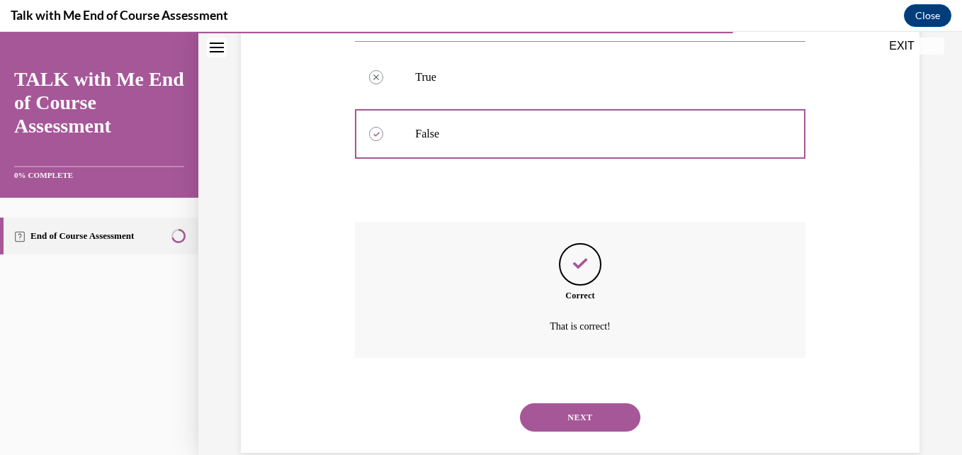
scroll to position [317, 0]
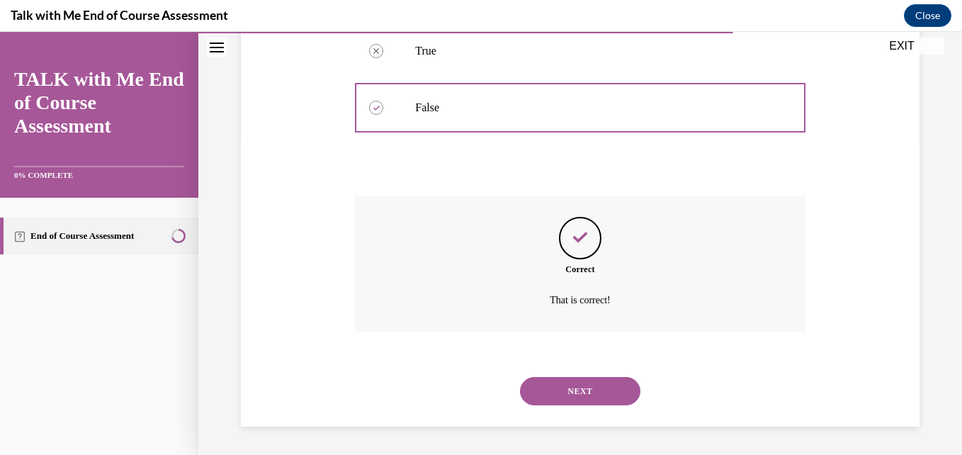
click at [547, 389] on button "NEXT" at bounding box center [580, 391] width 120 height 28
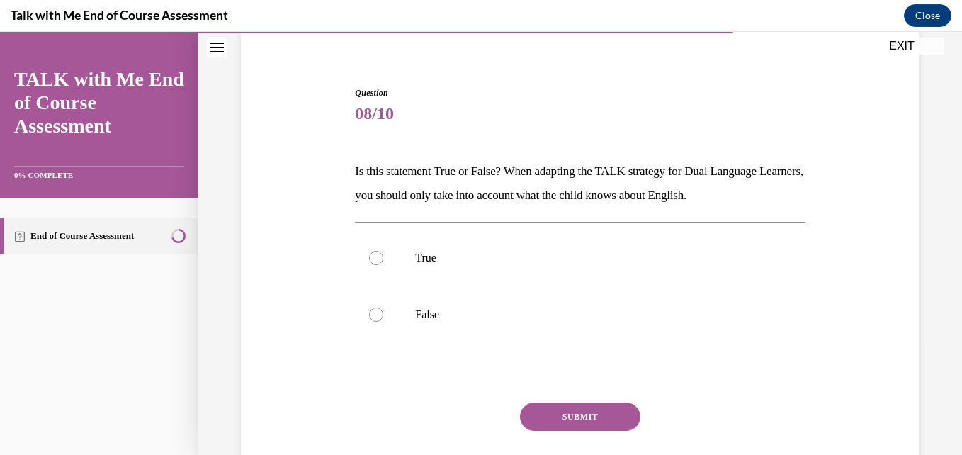
scroll to position [113, 0]
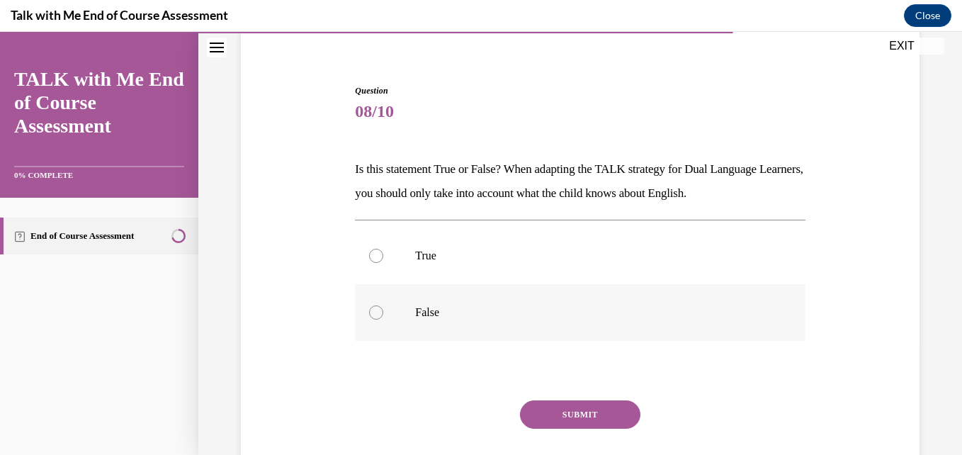
click at [427, 304] on label "False" at bounding box center [580, 312] width 450 height 57
click at [383, 305] on input "False" at bounding box center [376, 312] width 14 height 14
radio input "true"
click at [540, 412] on button "SUBMIT" at bounding box center [580, 414] width 120 height 28
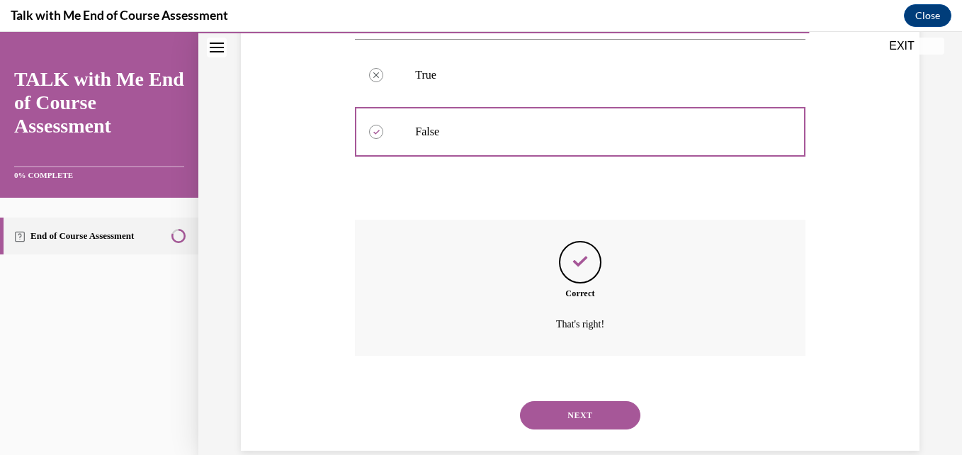
scroll to position [317, 0]
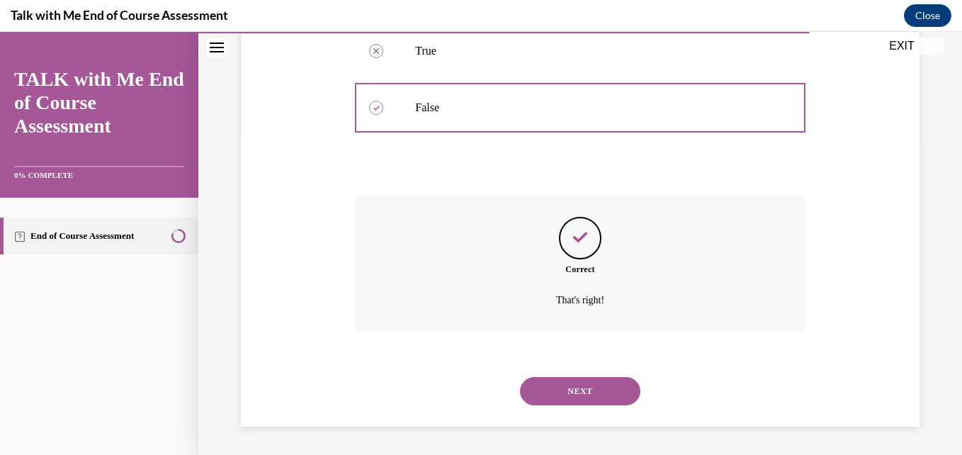
click at [565, 392] on button "NEXT" at bounding box center [580, 391] width 120 height 28
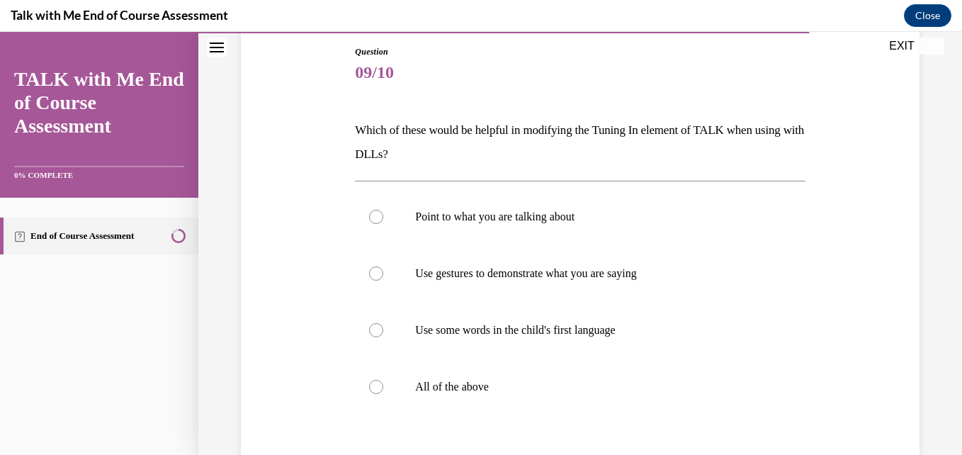
scroll to position [152, 0]
click at [459, 381] on p "All of the above" at bounding box center [592, 386] width 354 height 14
click at [383, 381] on input "All of the above" at bounding box center [376, 386] width 14 height 14
radio input "true"
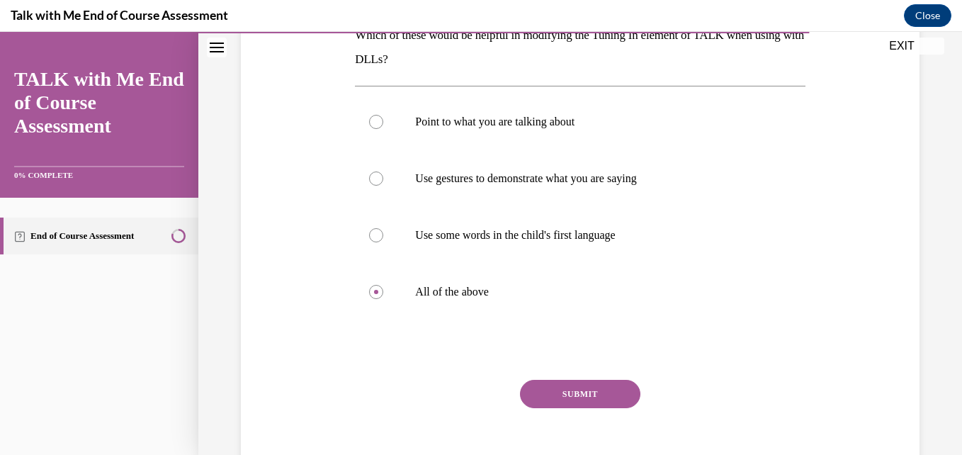
click at [548, 399] on button "SUBMIT" at bounding box center [580, 394] width 120 height 28
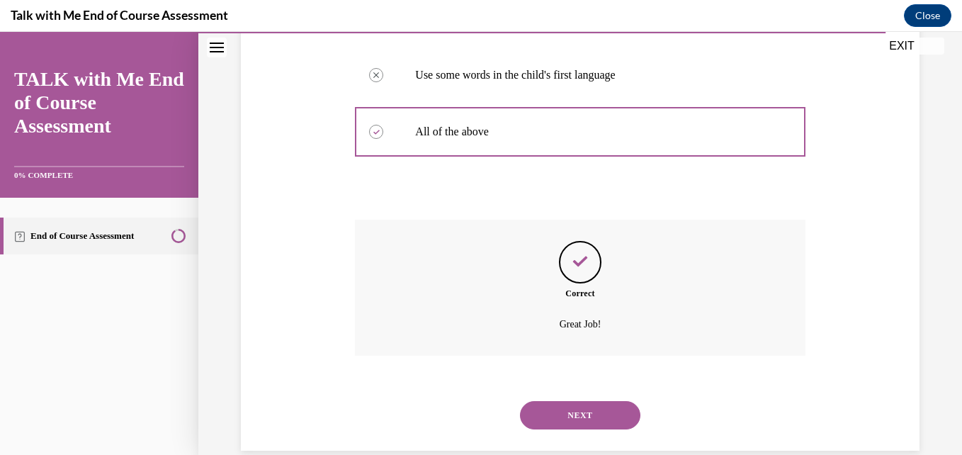
scroll to position [431, 0]
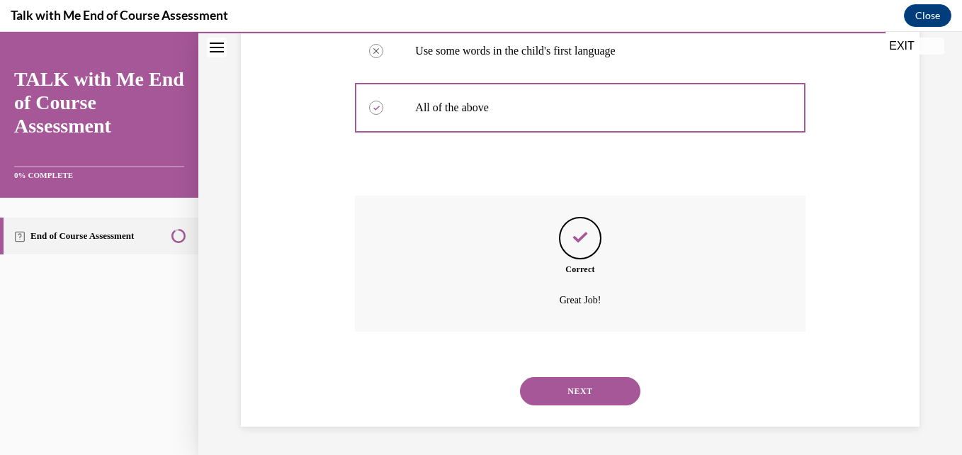
click at [544, 397] on button "NEXT" at bounding box center [580, 391] width 120 height 28
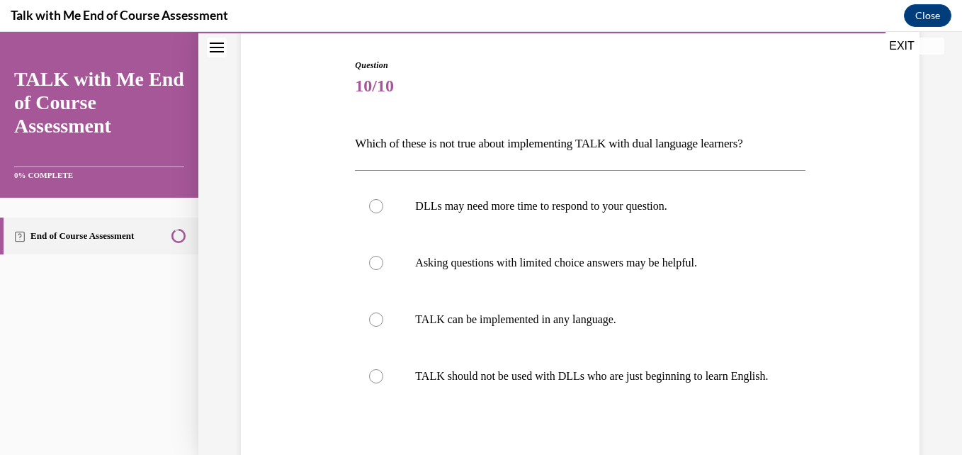
scroll to position [144, 0]
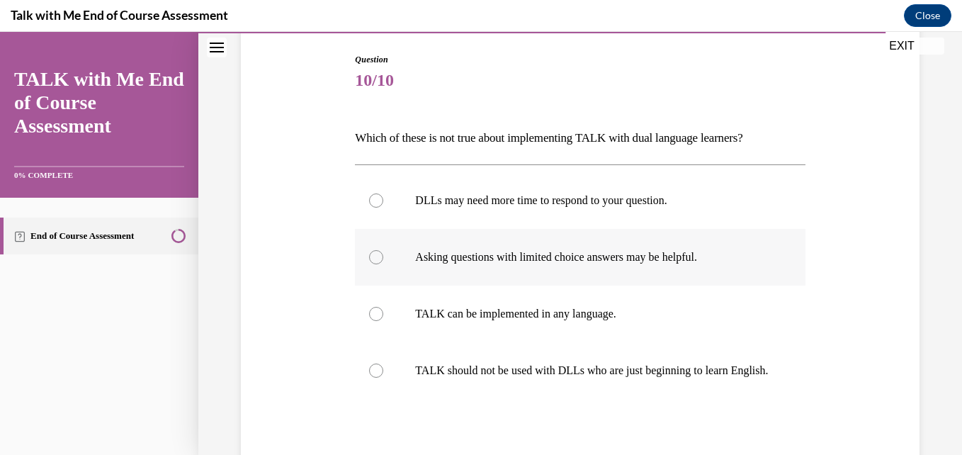
click at [421, 262] on p "Asking questions with limited choice answers may be helpful." at bounding box center [592, 257] width 354 height 14
click at [383, 262] on input "Asking questions with limited choice answers may be helpful." at bounding box center [376, 257] width 14 height 14
radio input "true"
click at [421, 262] on p "Asking questions with limited choice answers may be helpful." at bounding box center [592, 257] width 354 height 14
click at [383, 262] on input "Asking questions with limited choice answers may be helpful." at bounding box center [376, 257] width 14 height 14
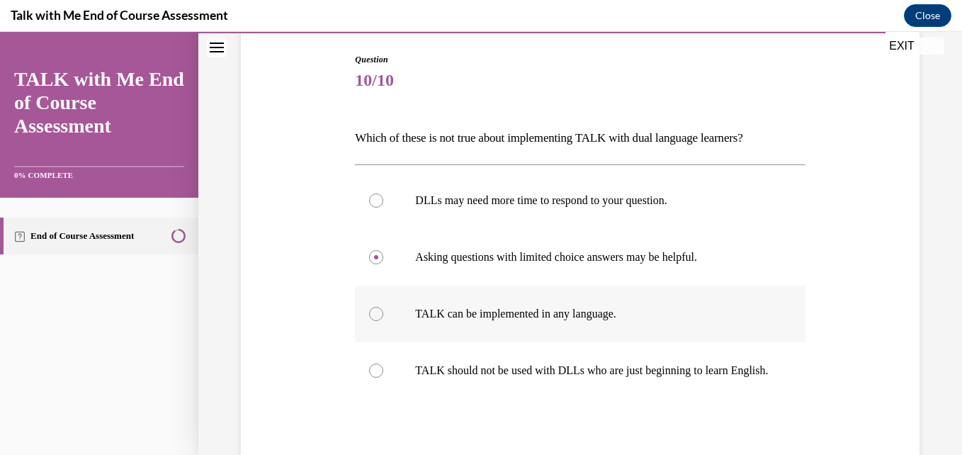
click at [380, 317] on div at bounding box center [376, 314] width 14 height 14
click at [380, 317] on input "TALK can be implemented in any language." at bounding box center [376, 314] width 14 height 14
radio input "true"
click at [384, 378] on label "TALK should not be used with DLLs who are just beginning to learn English." at bounding box center [580, 370] width 450 height 57
click at [383, 378] on input "TALK should not be used with DLLs who are just beginning to learn English." at bounding box center [376, 370] width 14 height 14
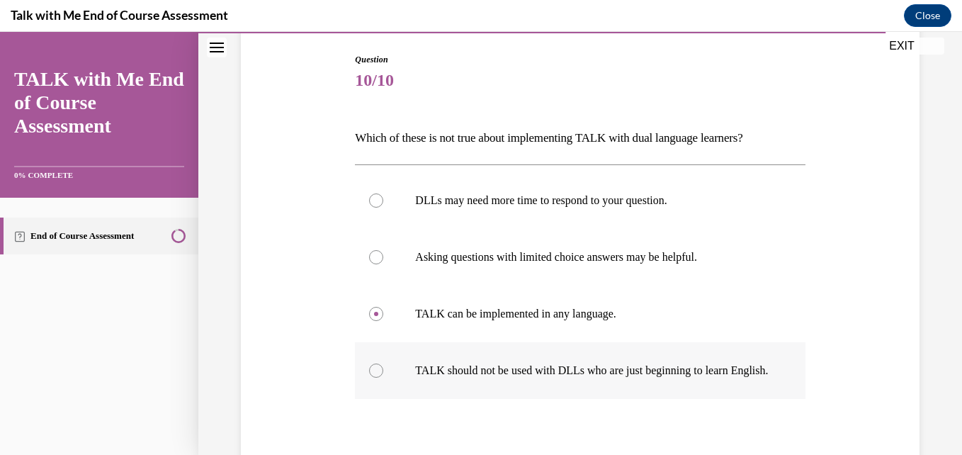
radio input "true"
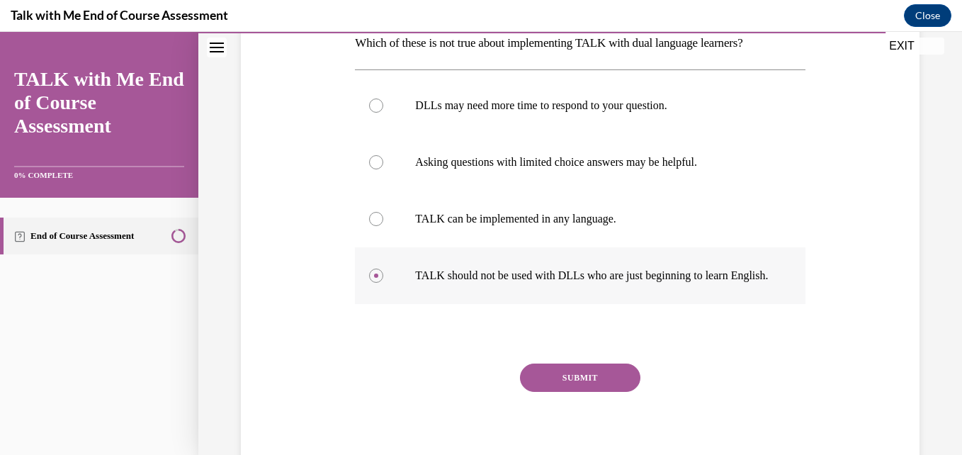
scroll to position [240, 0]
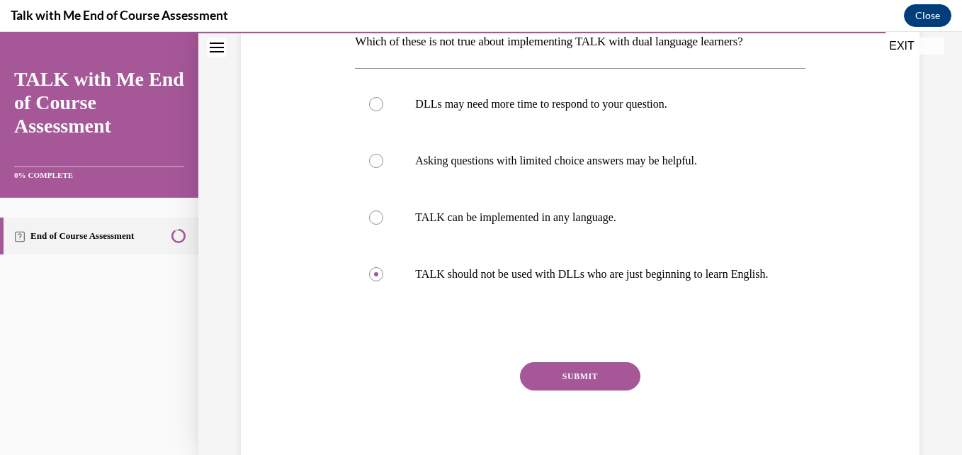
click at [546, 382] on button "SUBMIT" at bounding box center [580, 376] width 120 height 28
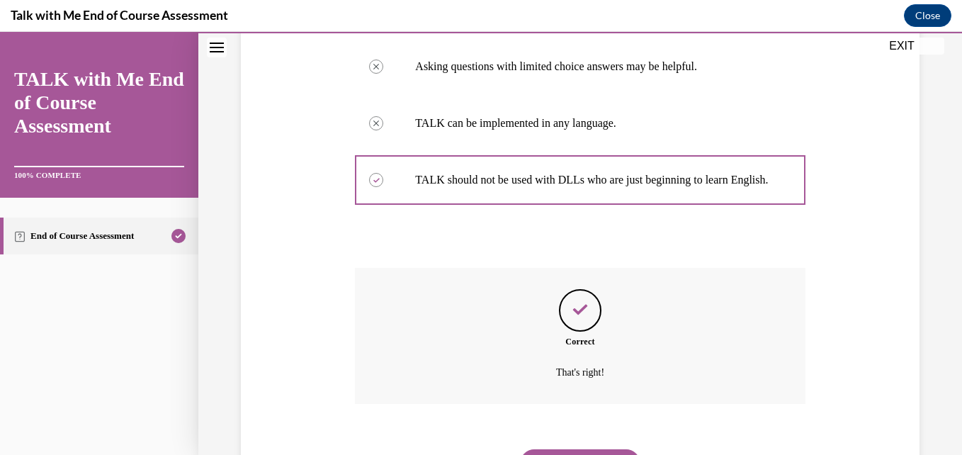
scroll to position [421, 0]
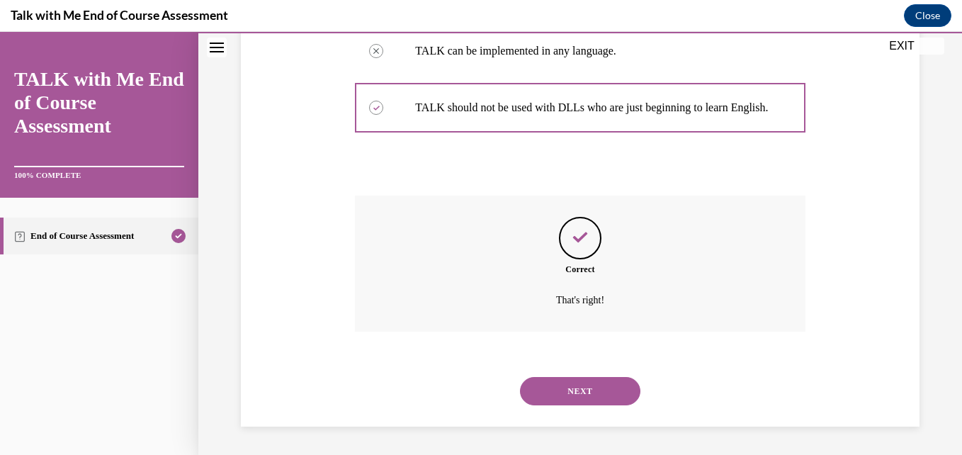
click at [549, 395] on button "NEXT" at bounding box center [580, 391] width 120 height 28
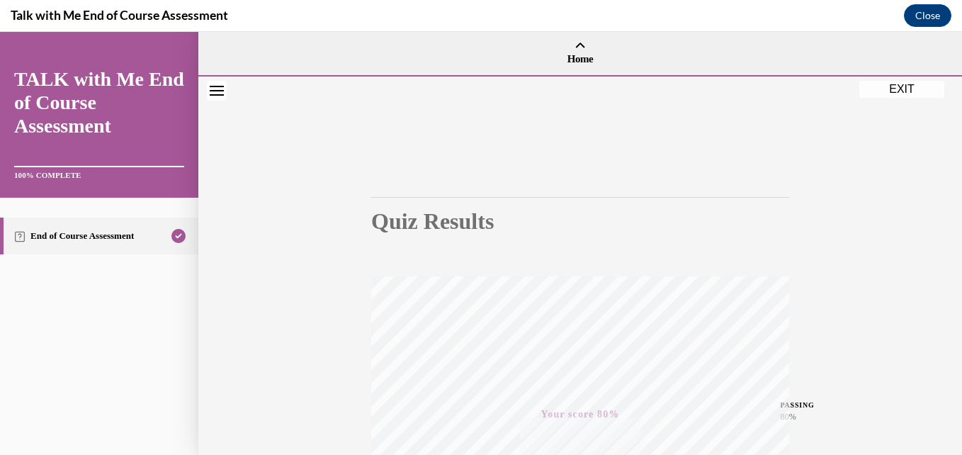
scroll to position [1, 0]
click at [892, 86] on button "EXIT" at bounding box center [901, 88] width 85 height 17
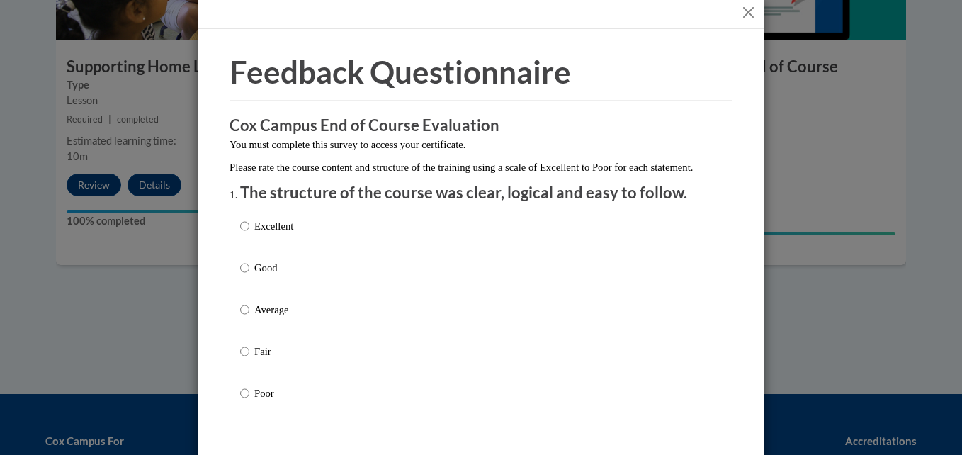
scroll to position [22, 0]
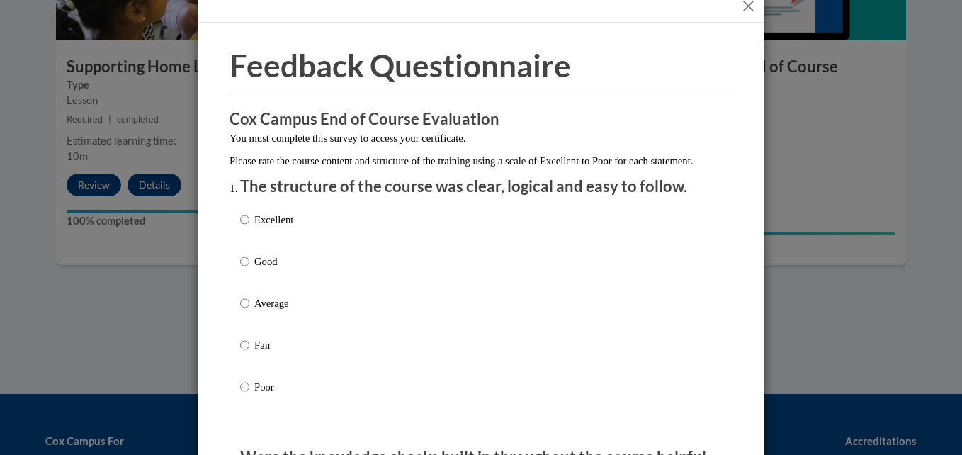
click at [254, 311] on p "Average" at bounding box center [273, 303] width 39 height 16
click at [249, 311] on input "Average" at bounding box center [244, 303] width 9 height 16
radio input "true"
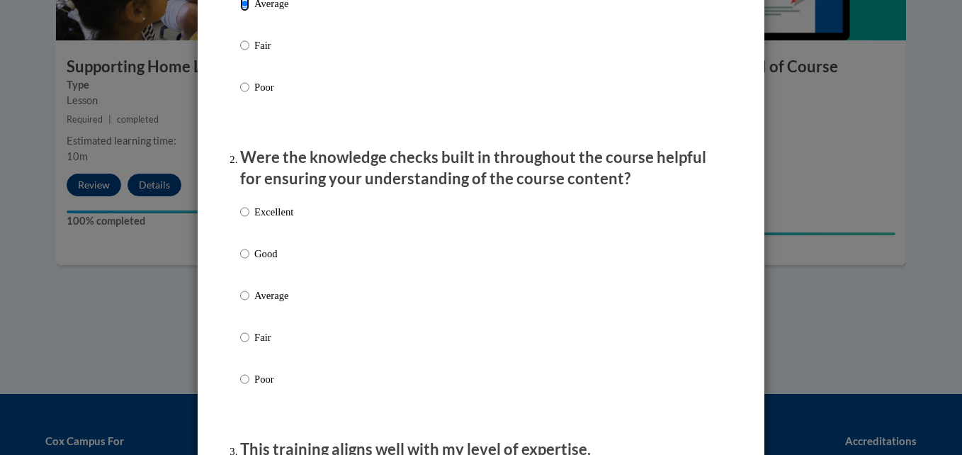
scroll to position [334, 0]
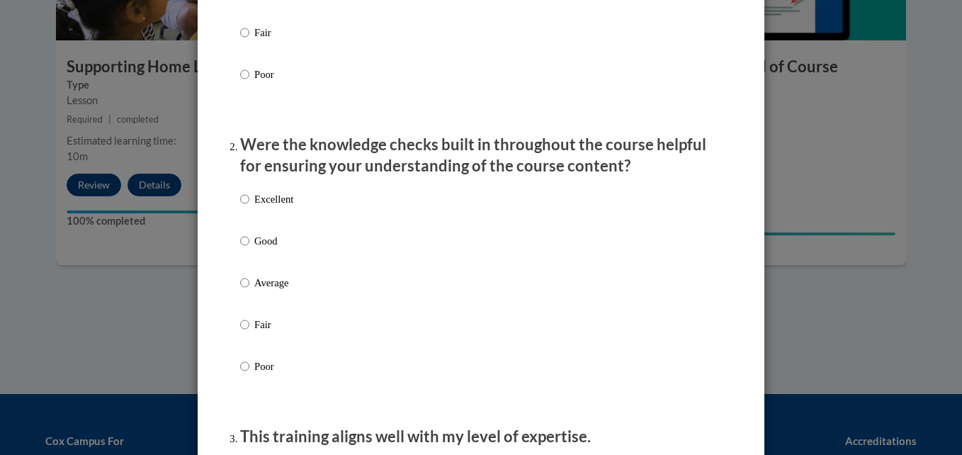
click at [254, 290] on p "Average" at bounding box center [273, 283] width 39 height 16
click at [249, 290] on input "Average" at bounding box center [244, 283] width 9 height 16
radio input "true"
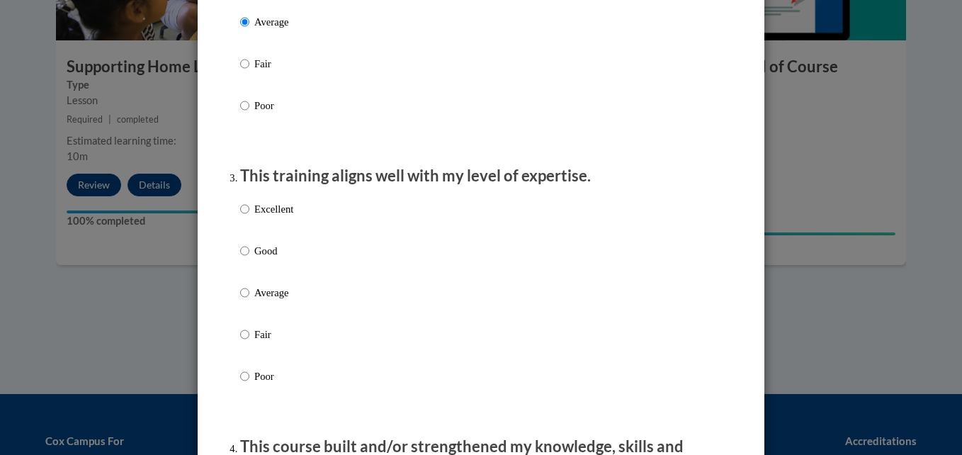
click at [254, 300] on p "Average" at bounding box center [273, 293] width 39 height 16
click at [249, 300] on input "Average" at bounding box center [244, 293] width 9 height 16
radio input "true"
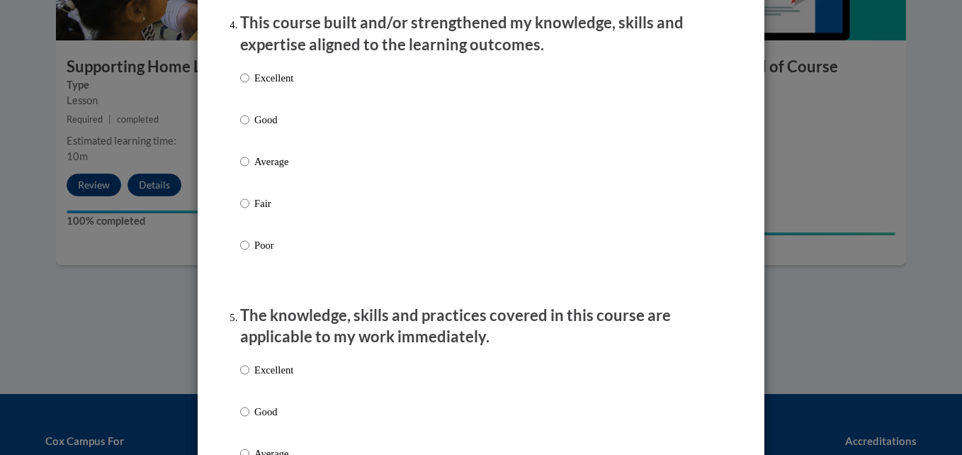
scroll to position [998, 0]
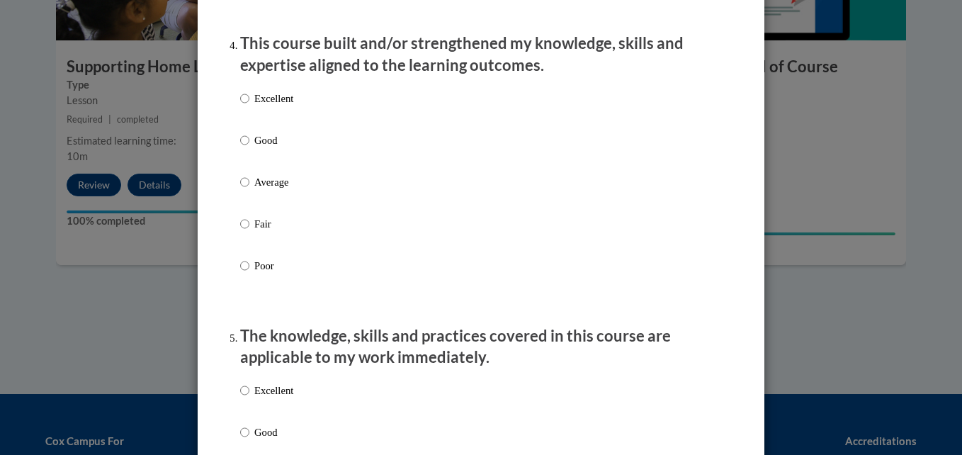
click at [254, 187] on p "Average" at bounding box center [273, 182] width 39 height 16
click at [249, 187] on input "Average" at bounding box center [244, 182] width 9 height 16
radio input "true"
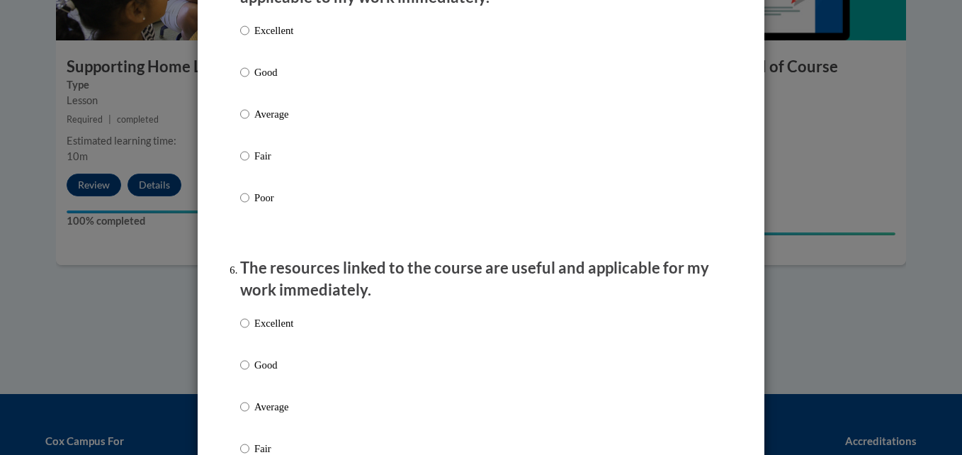
scroll to position [1355, 0]
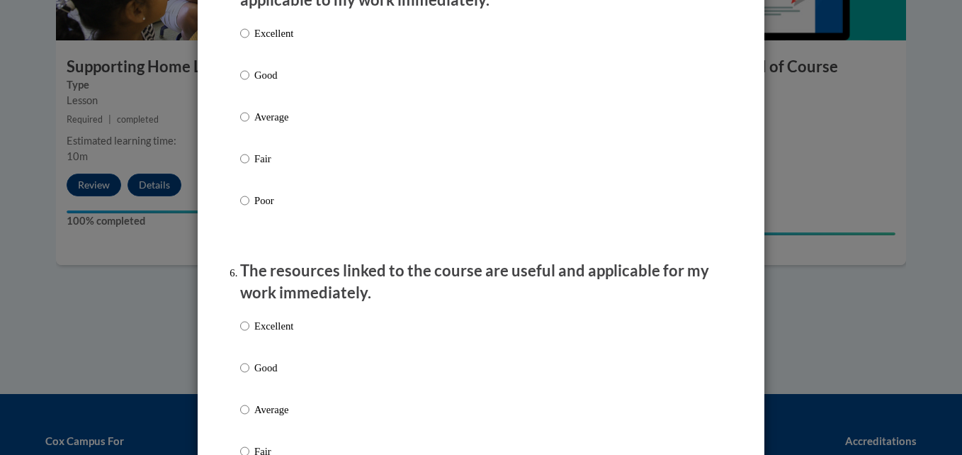
click at [257, 142] on label "Average" at bounding box center [266, 128] width 53 height 38
click at [249, 125] on input "Average" at bounding box center [244, 117] width 9 height 16
radio input "true"
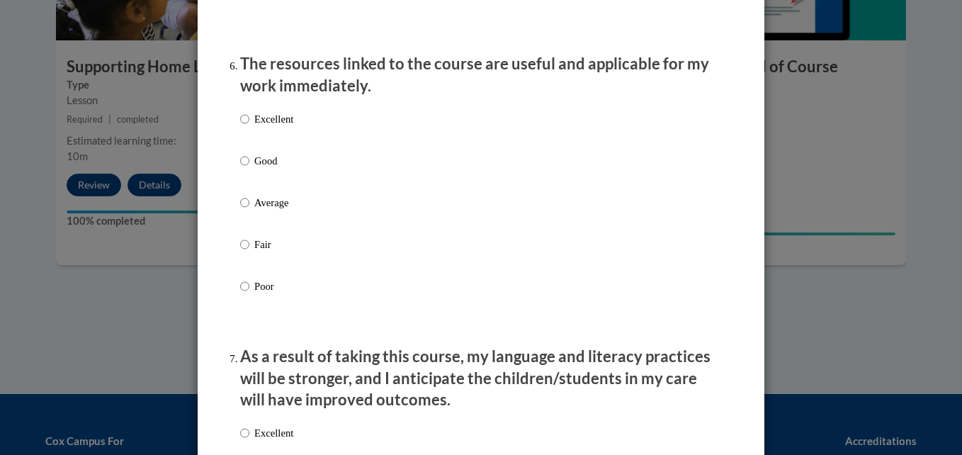
scroll to position [1583, 0]
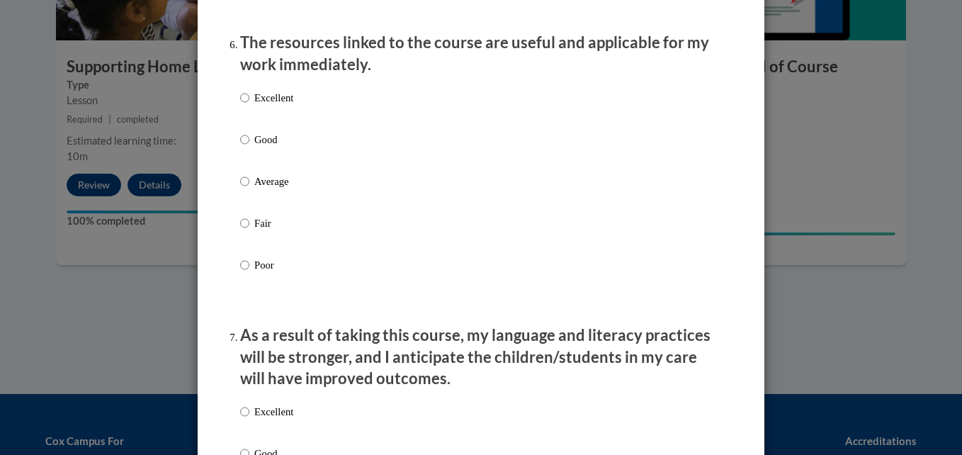
click at [259, 185] on p "Average" at bounding box center [273, 182] width 39 height 16
click at [249, 185] on input "Average" at bounding box center [244, 182] width 9 height 16
radio input "true"
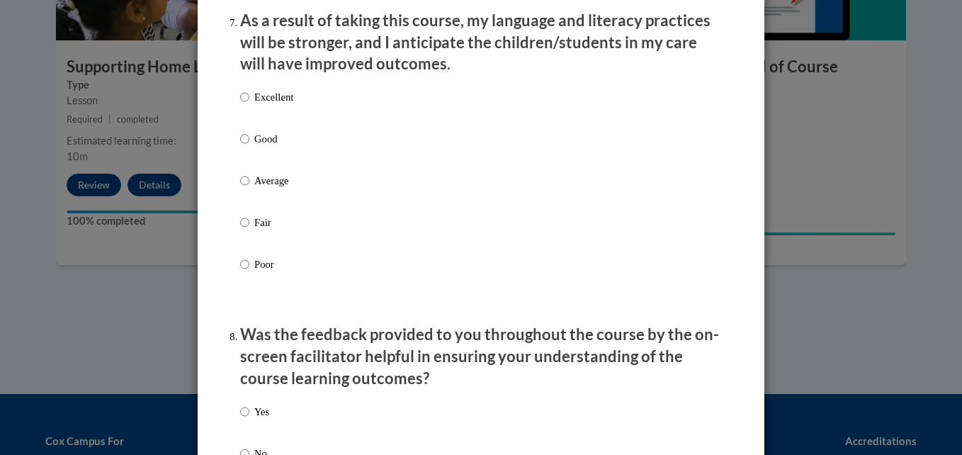
click at [259, 185] on p "Average" at bounding box center [273, 181] width 39 height 16
click at [249, 185] on input "Average" at bounding box center [244, 181] width 9 height 16
radio input "true"
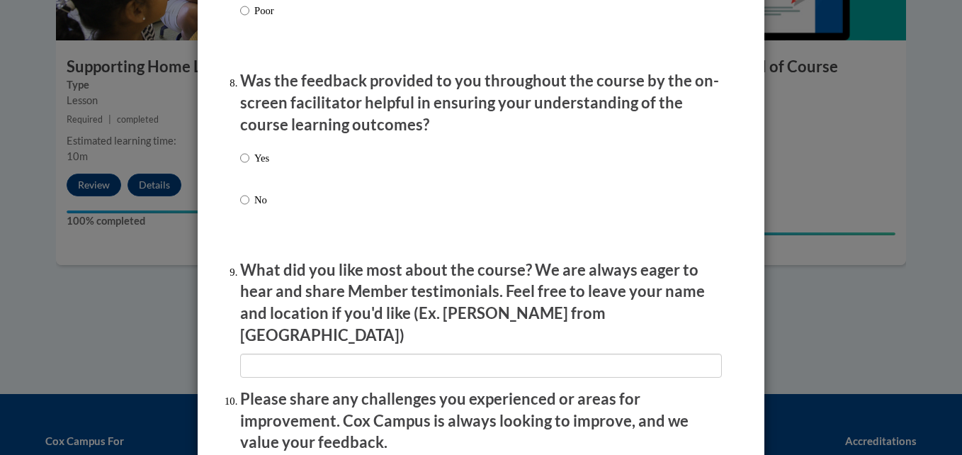
scroll to position [2151, 0]
drag, startPoint x: 259, startPoint y: 185, endPoint x: 280, endPoint y: 121, distance: 67.2
click at [280, 121] on p "Was the feedback provided to you throughout the course by the on-screen facilit…" at bounding box center [481, 103] width 482 height 65
click at [254, 166] on p "Yes" at bounding box center [261, 159] width 15 height 16
click at [249, 166] on input "Yes" at bounding box center [244, 159] width 9 height 16
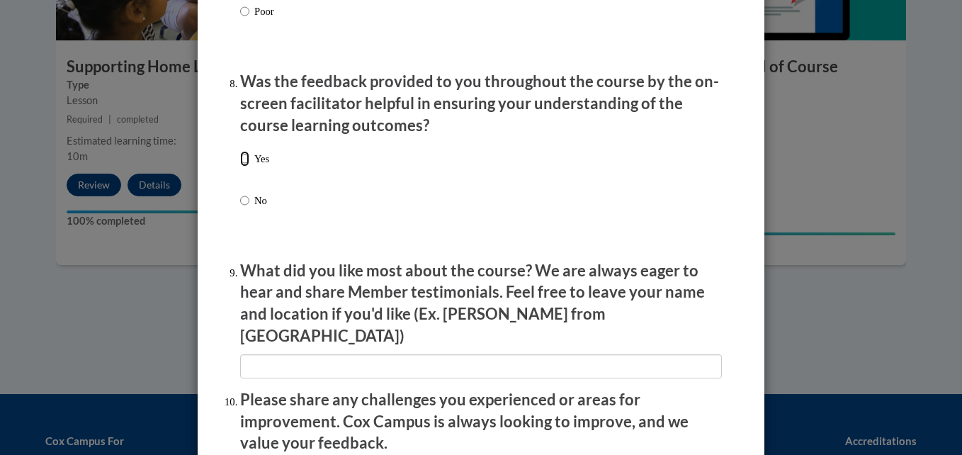
radio input "true"
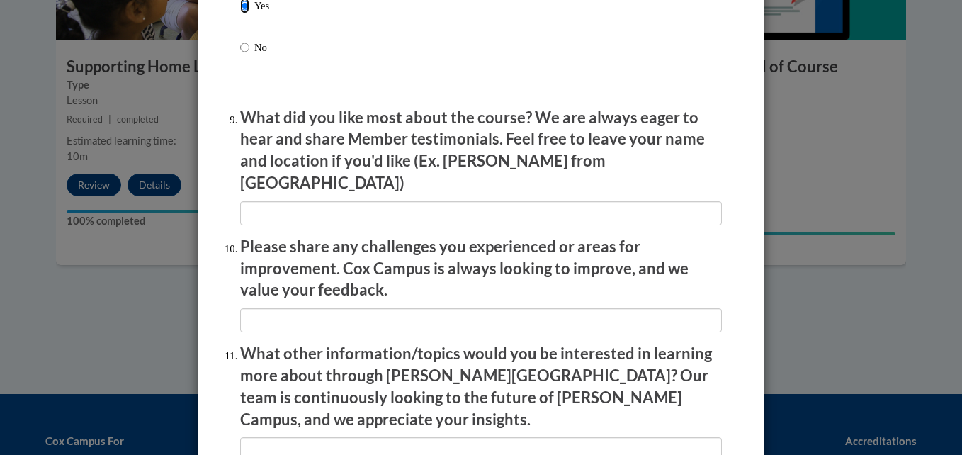
scroll to position [2310, 0]
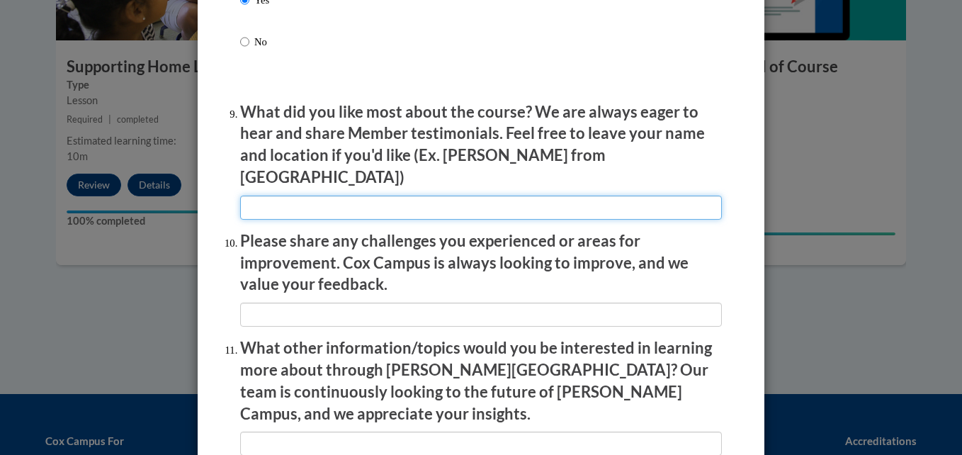
click at [290, 196] on input "textbox" at bounding box center [481, 208] width 482 height 24
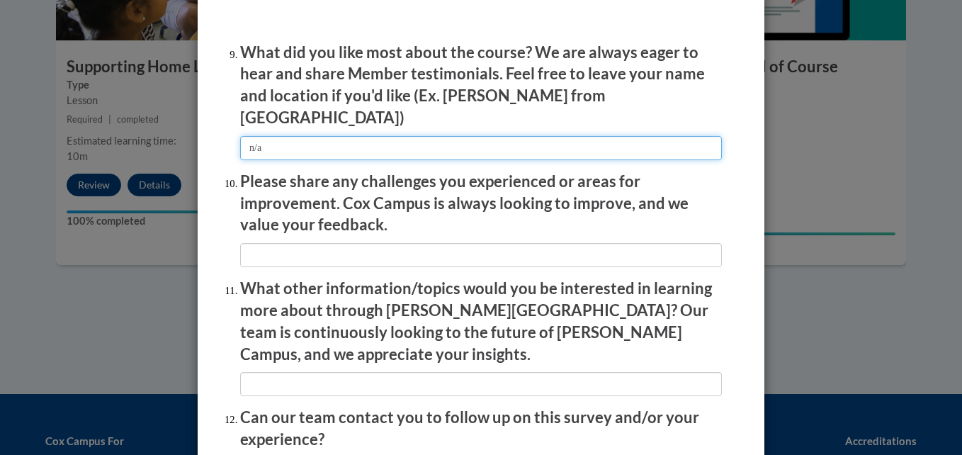
scroll to position [2374, 0]
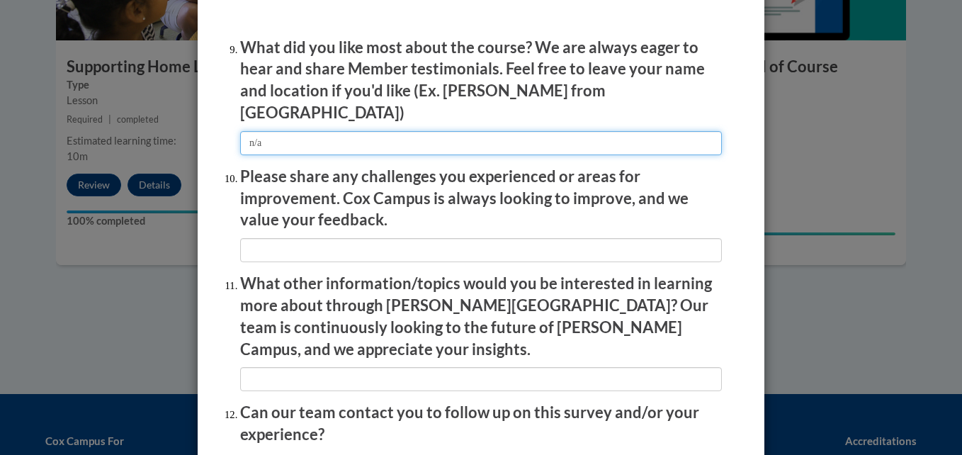
type input "n/a"
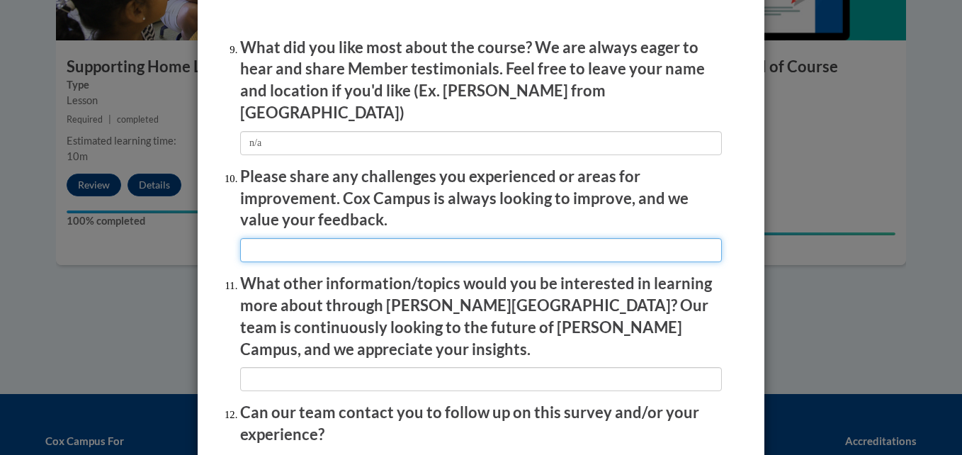
click at [295, 245] on input "textbox" at bounding box center [481, 250] width 482 height 24
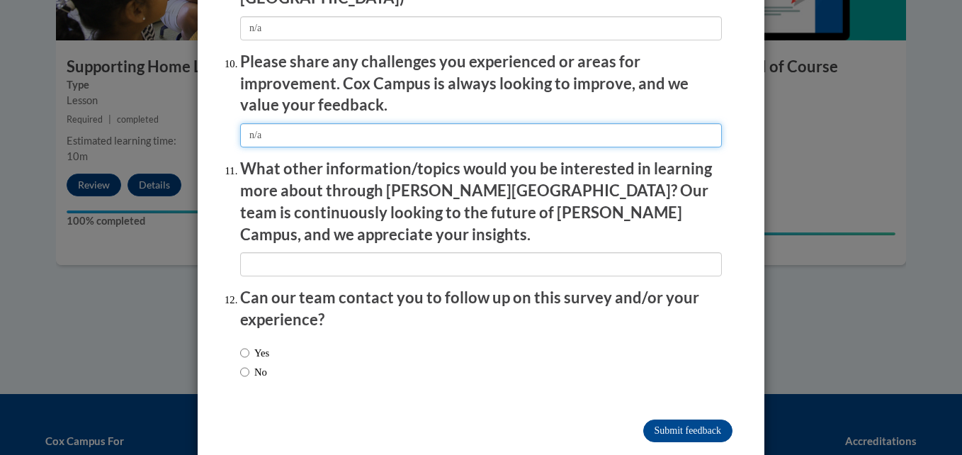
type input "n/a"
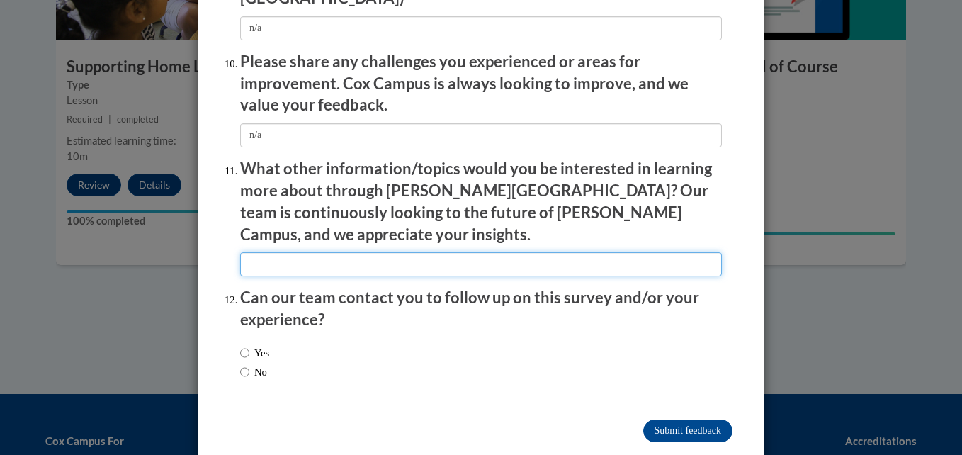
click at [301, 252] on input "textbox" at bounding box center [481, 264] width 482 height 24
type input "n/a"
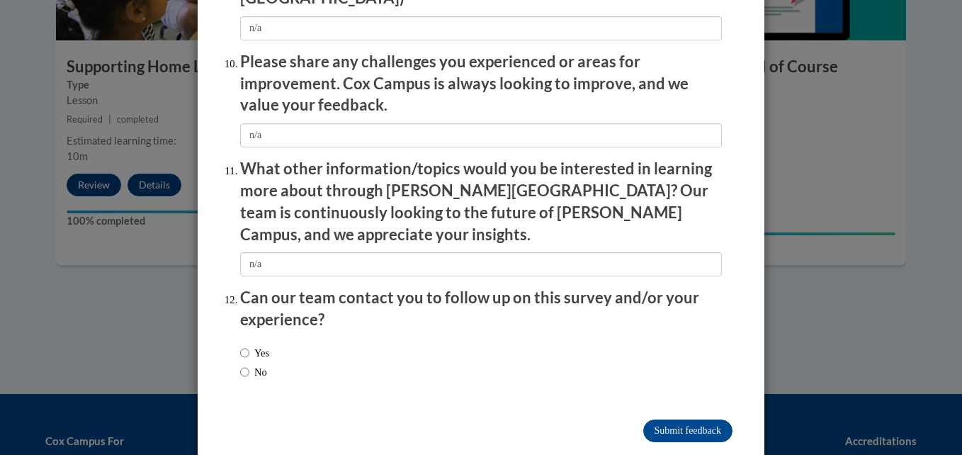
click at [248, 364] on label "No" at bounding box center [253, 372] width 27 height 16
click at [248, 364] on input "No" at bounding box center [244, 372] width 9 height 16
radio input "true"
click at [657, 419] on input "Submit feedback" at bounding box center [687, 430] width 89 height 23
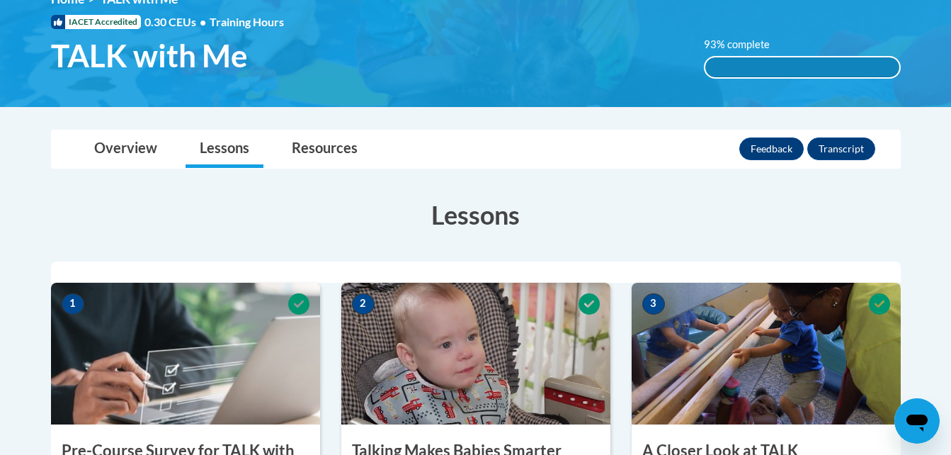
scroll to position [0, 0]
